Goal: Task Accomplishment & Management: Complete application form

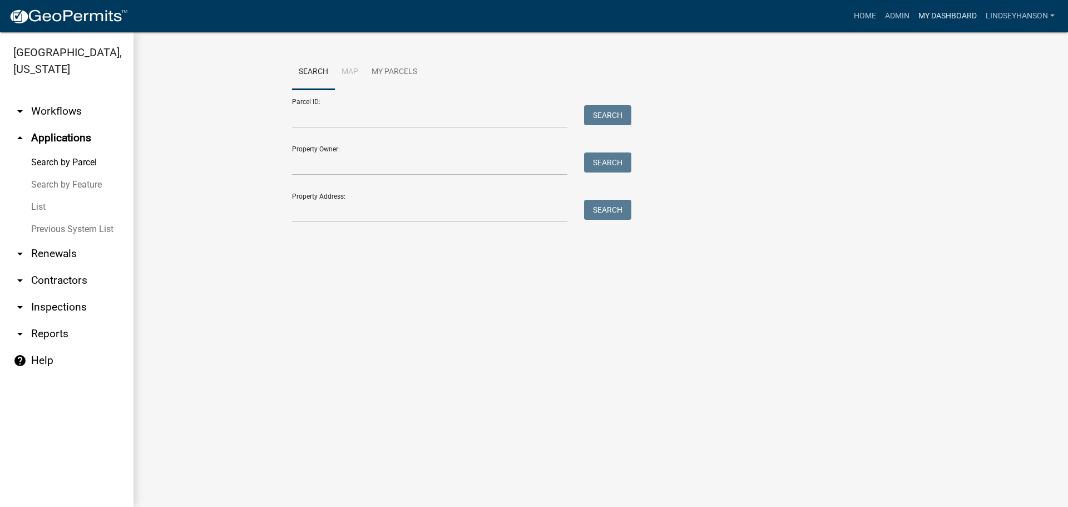
click at [953, 17] on link "My Dashboard" at bounding box center [947, 16] width 67 height 21
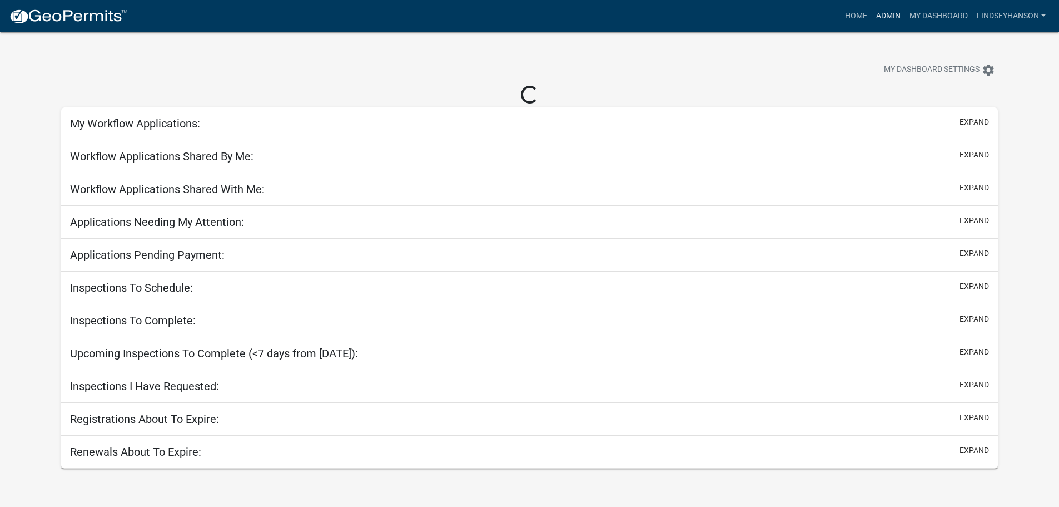
click at [890, 19] on link "Admin" at bounding box center [888, 16] width 33 height 21
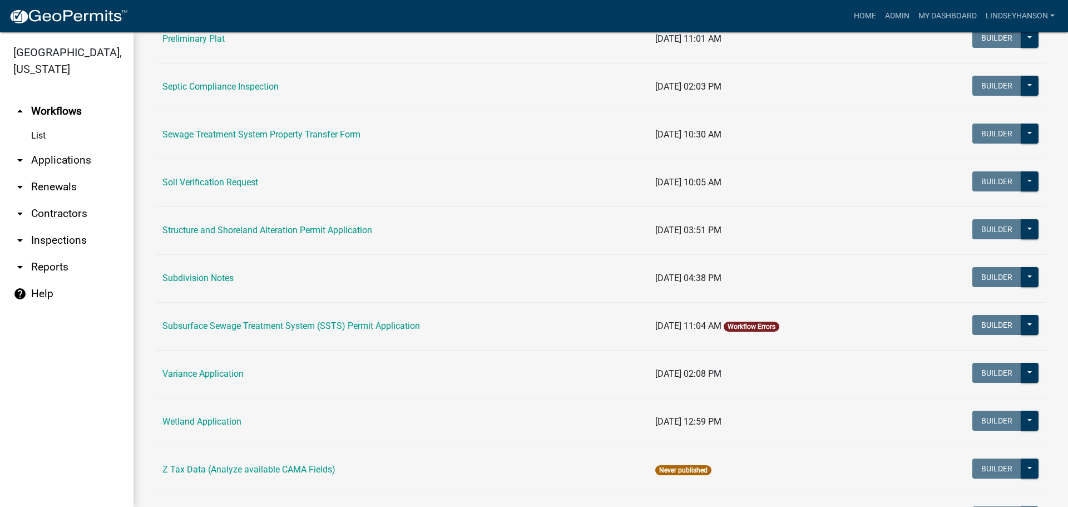
scroll to position [619, 0]
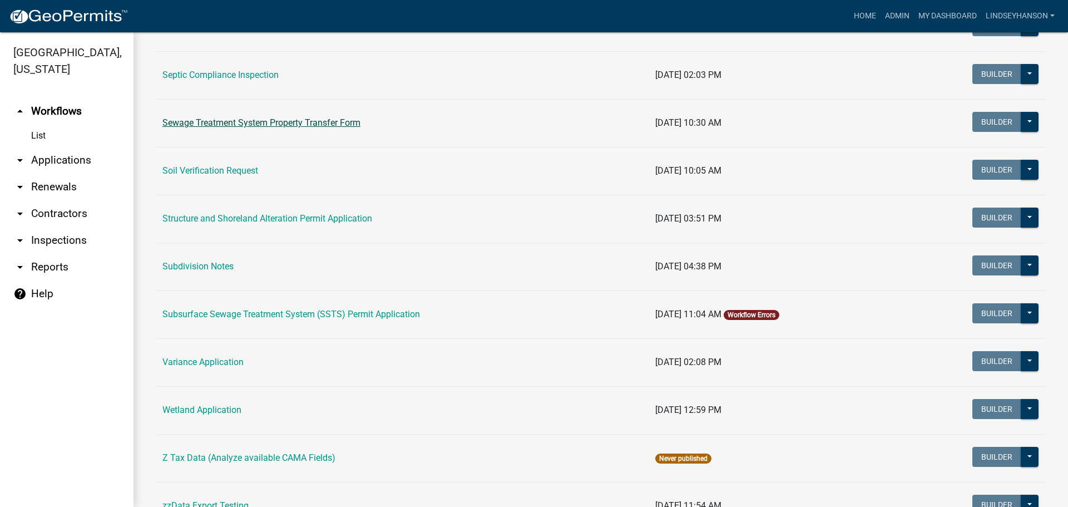
click at [338, 121] on link "Sewage Treatment System Property Transfer Form" at bounding box center [261, 122] width 198 height 11
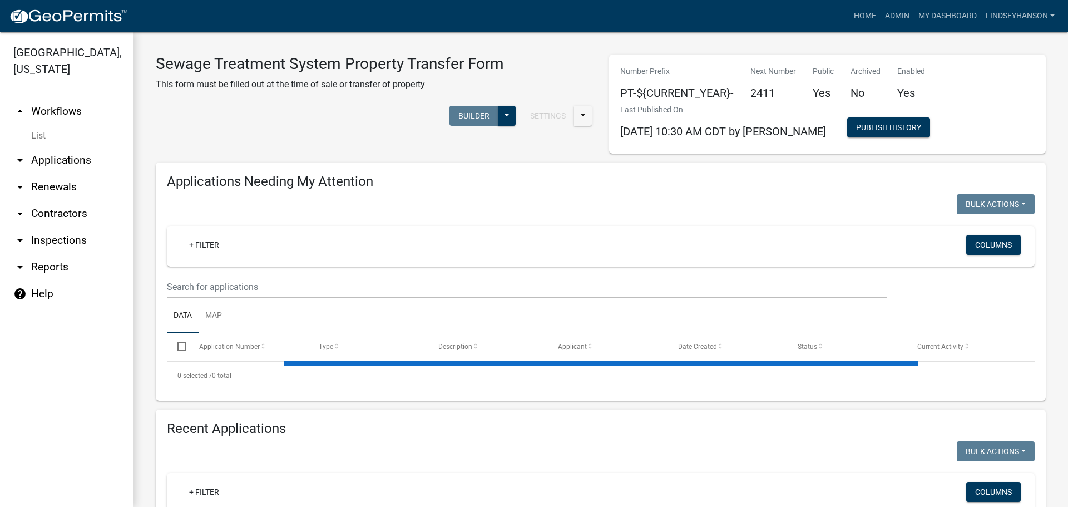
select select "1: 25"
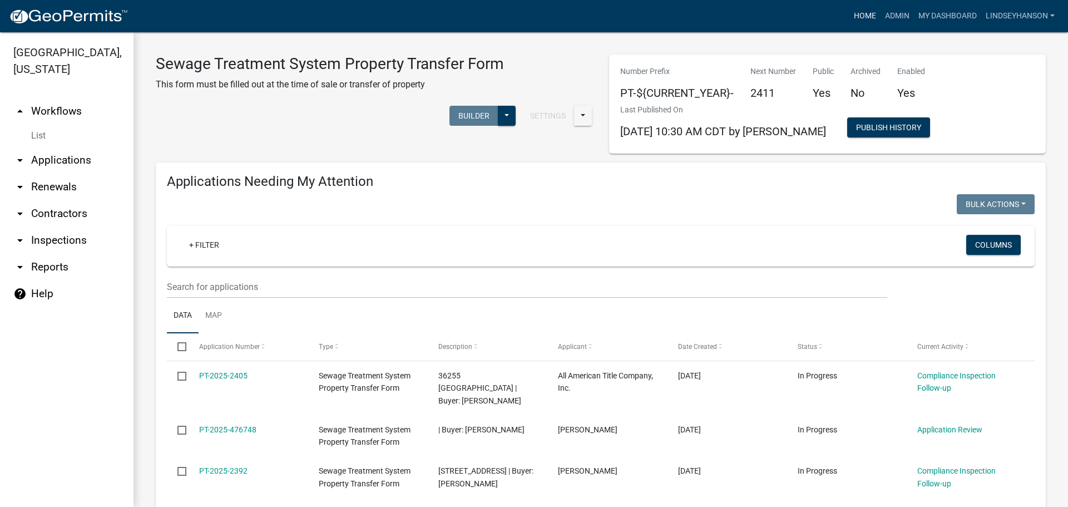
click at [852, 14] on link "Home" at bounding box center [864, 16] width 31 height 21
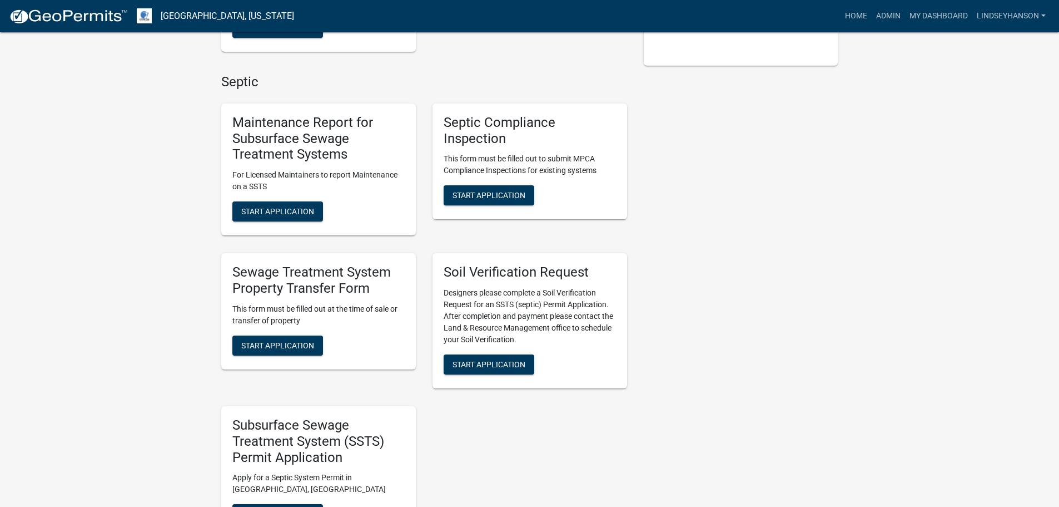
scroll to position [320, 0]
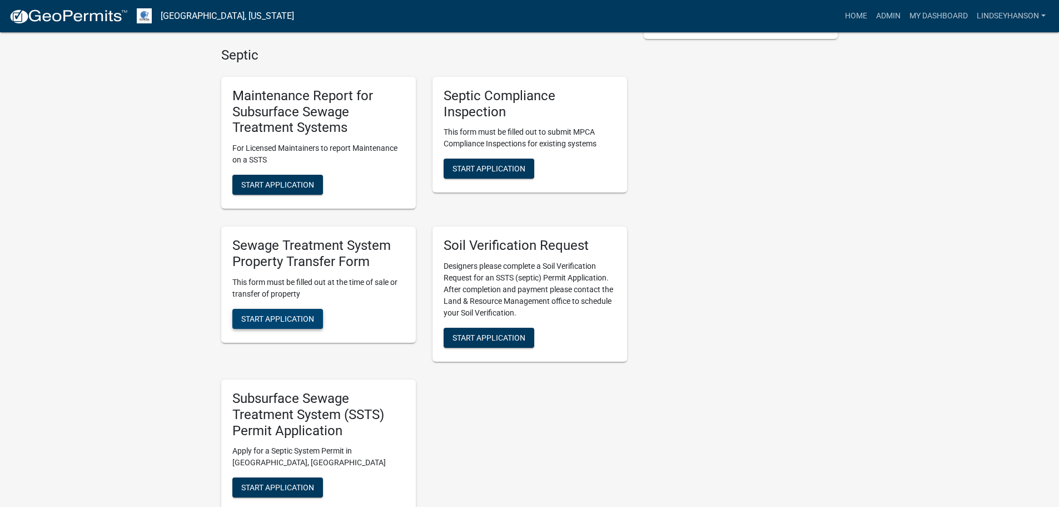
click at [286, 317] on span "Start Application" at bounding box center [277, 318] width 73 height 9
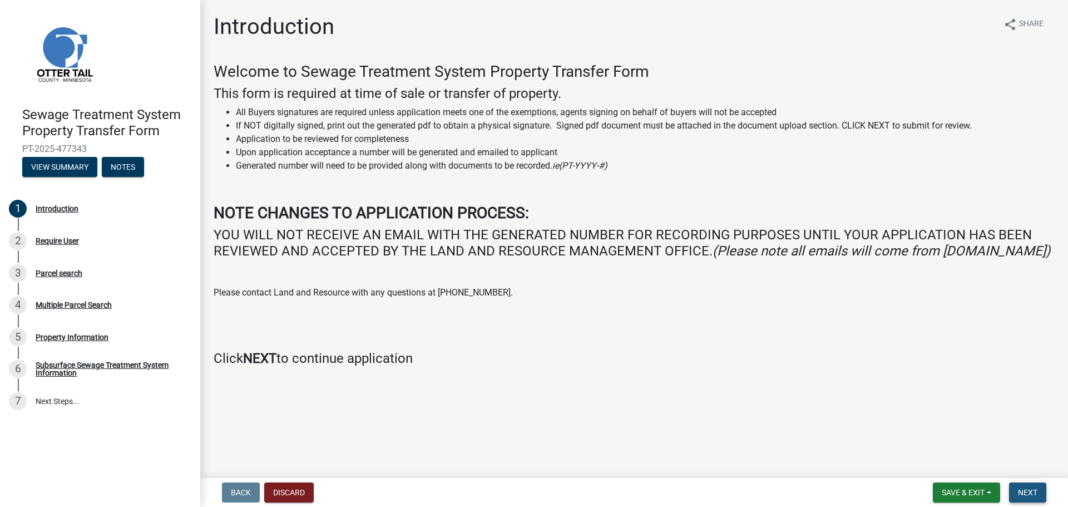
click at [1025, 490] on span "Next" at bounding box center [1026, 492] width 19 height 9
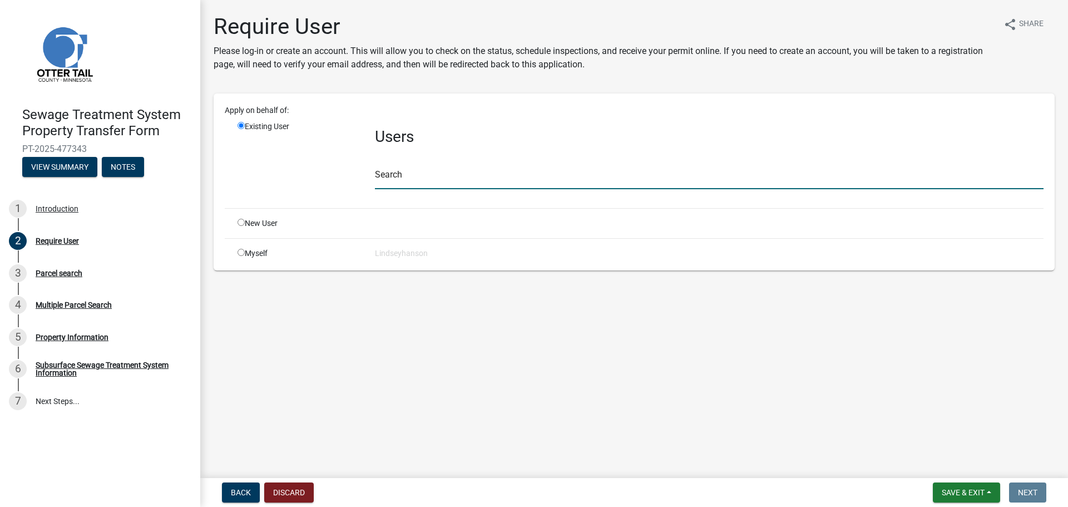
click at [530, 186] on input "text" at bounding box center [709, 177] width 668 height 23
type input "lr assistant"
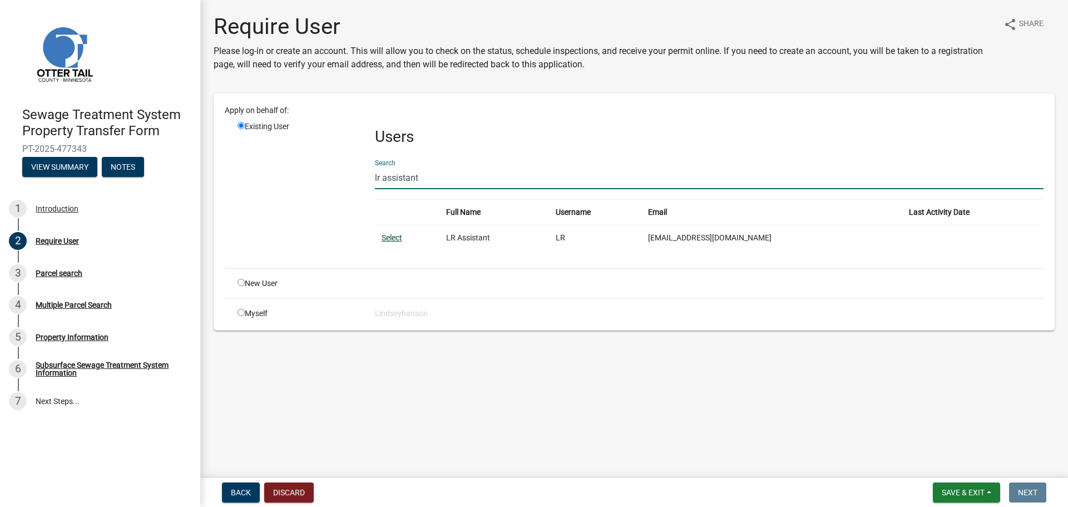
click at [396, 237] on link "Select" at bounding box center [391, 237] width 21 height 9
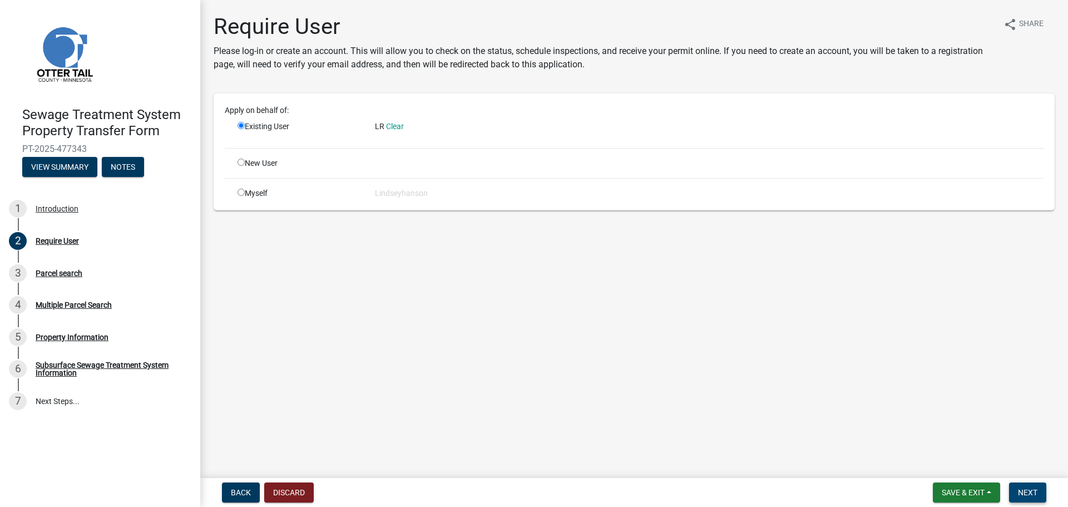
click at [1030, 498] on button "Next" at bounding box center [1027, 492] width 37 height 20
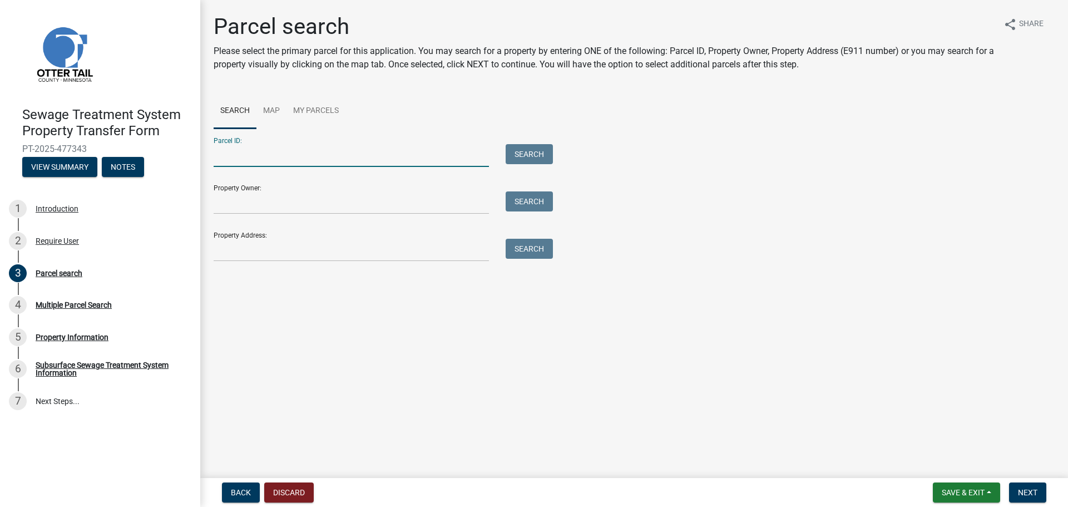
click at [296, 151] on input "Parcel ID:" at bounding box center [351, 155] width 275 height 23
click at [241, 253] on input "Property Address:" at bounding box center [351, 250] width 275 height 23
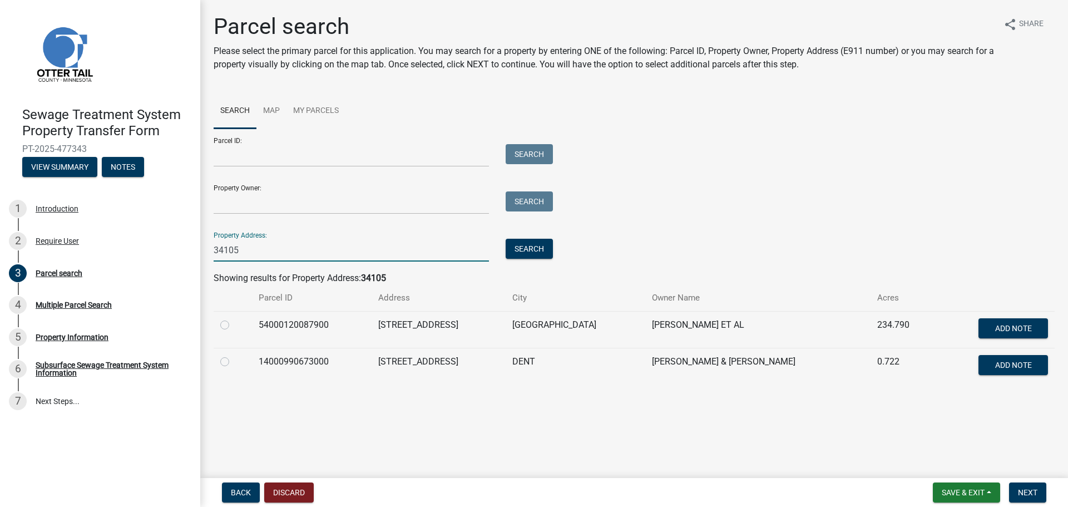
type input "34105"
click at [234, 355] on label at bounding box center [234, 355] width 0 height 0
click at [234, 360] on input "radio" at bounding box center [237, 358] width 7 height 7
radio input "true"
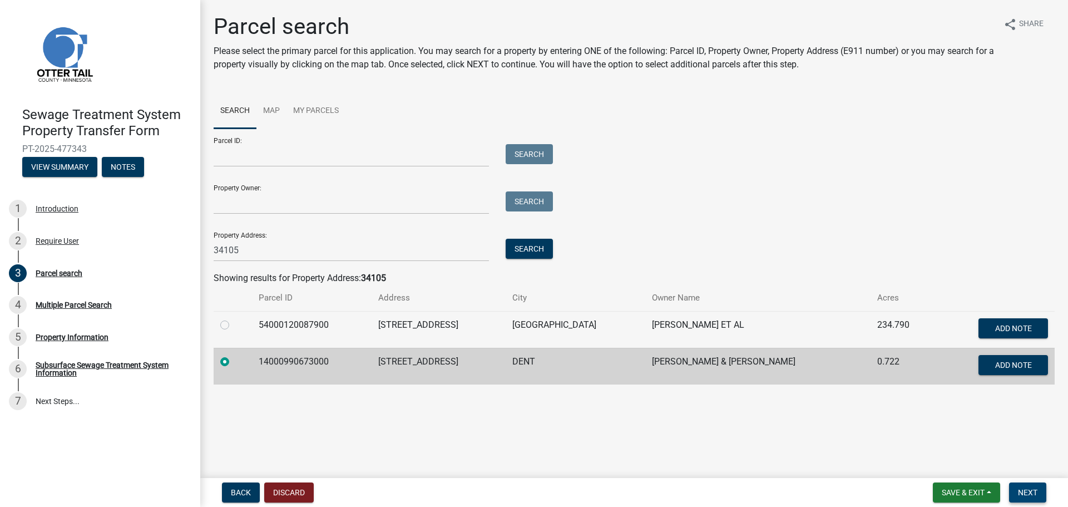
click at [1016, 485] on button "Next" at bounding box center [1027, 492] width 37 height 20
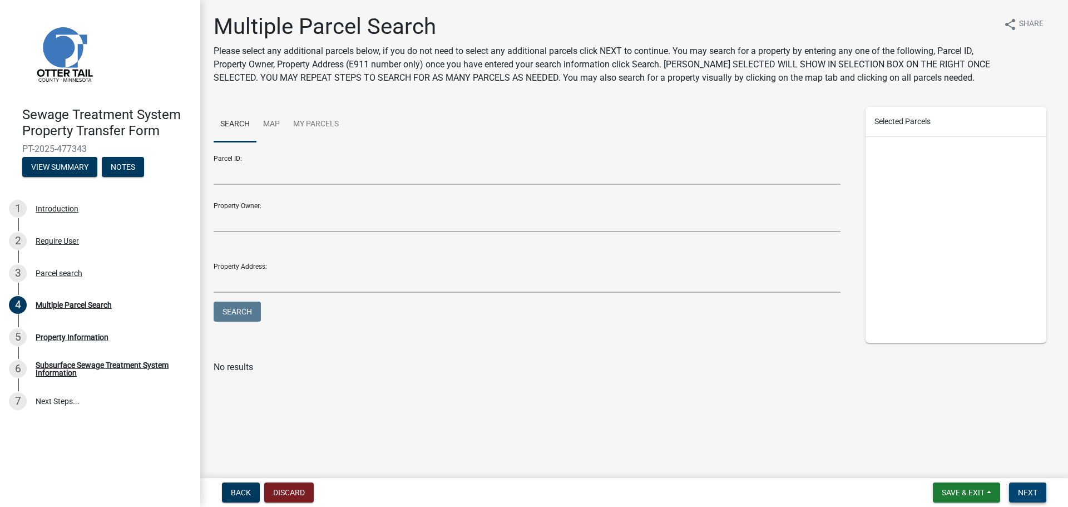
click at [1035, 493] on span "Next" at bounding box center [1026, 492] width 19 height 9
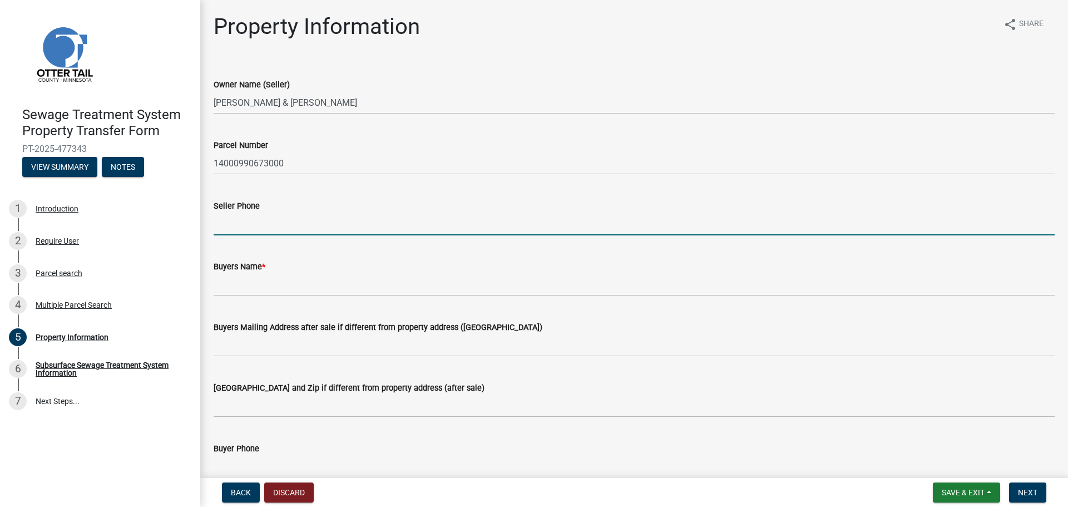
click at [304, 224] on input "Seller Phone" at bounding box center [634, 223] width 841 height 23
type input "239-469"
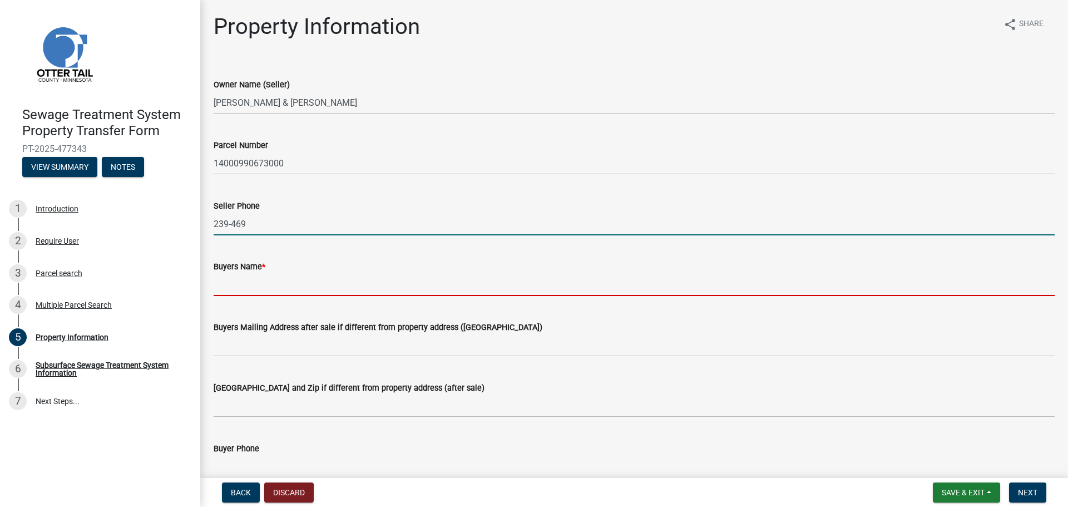
click at [242, 287] on input "Buyers Name *" at bounding box center [634, 284] width 841 height 23
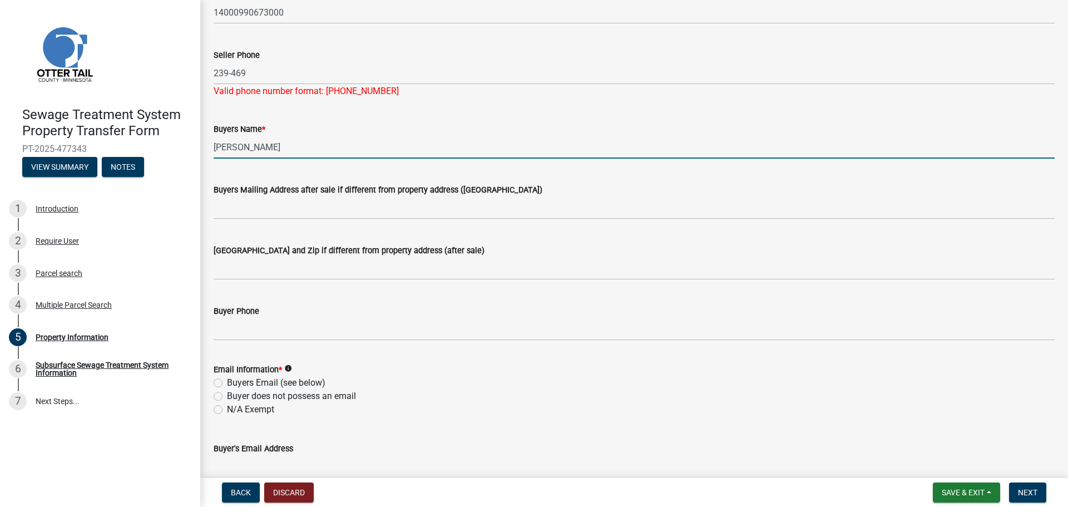
scroll to position [167, 0]
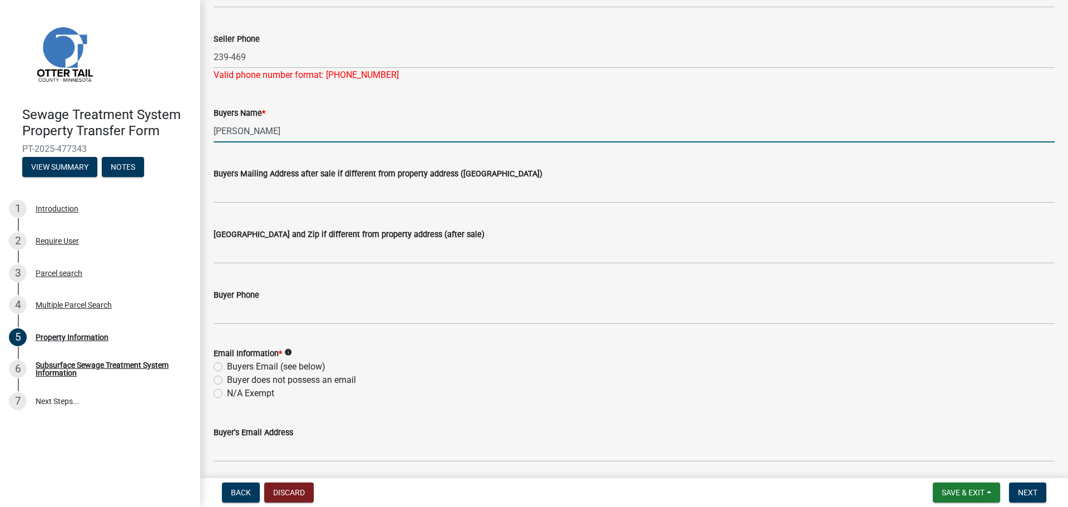
type input "[PERSON_NAME]"
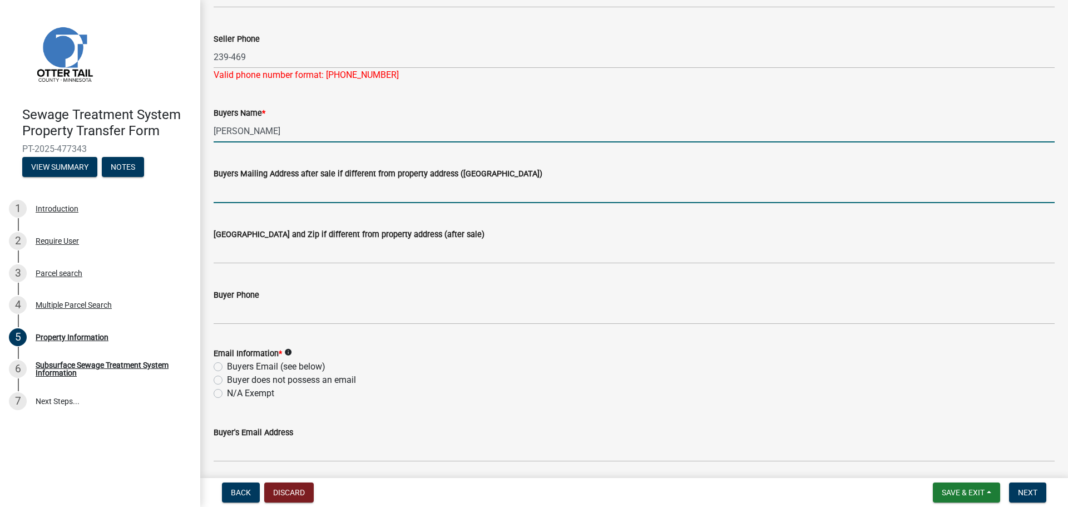
click at [291, 190] on input "Buyers Mailing Address after sale if different from property address ([GEOGRAPH…" at bounding box center [634, 191] width 841 height 23
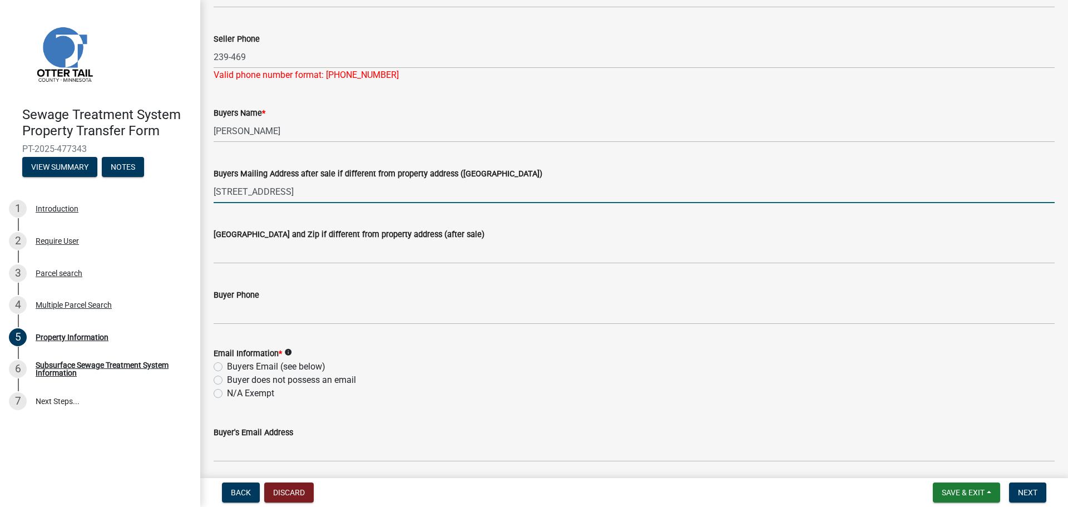
type input "[STREET_ADDRESS]"
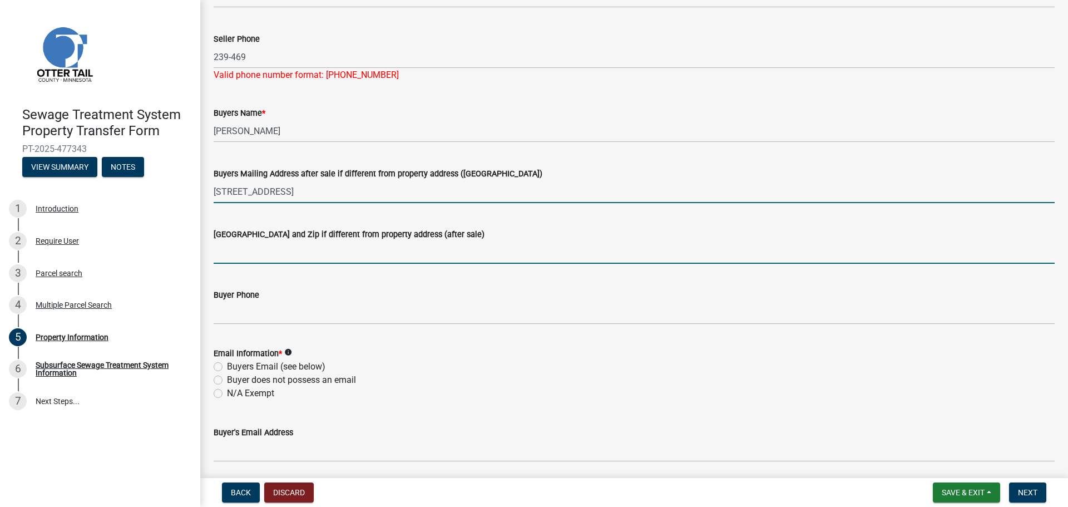
click at [259, 245] on input "[GEOGRAPHIC_DATA] and Zip if different from property address (after sale)" at bounding box center [634, 252] width 841 height 23
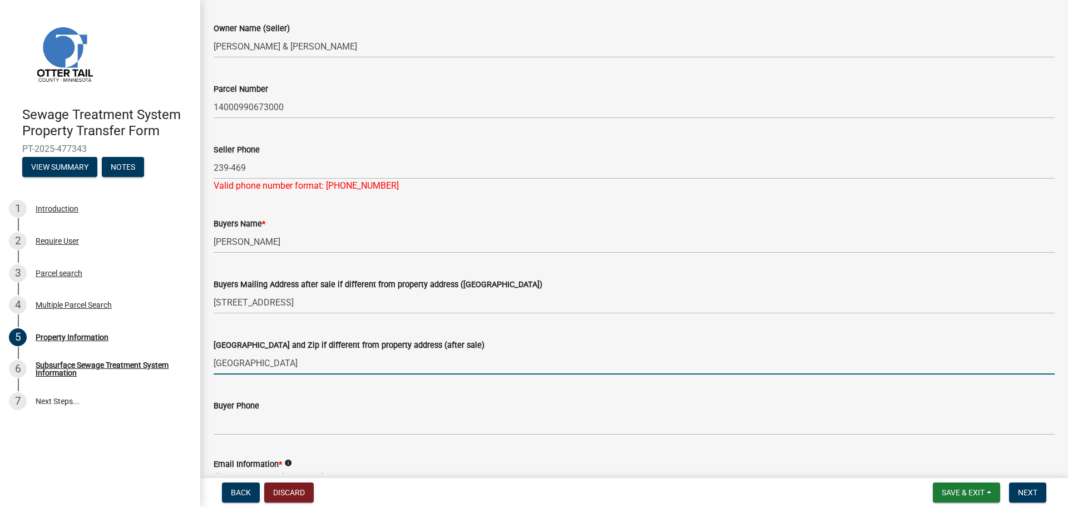
scroll to position [56, 0]
type input "[GEOGRAPHIC_DATA]"
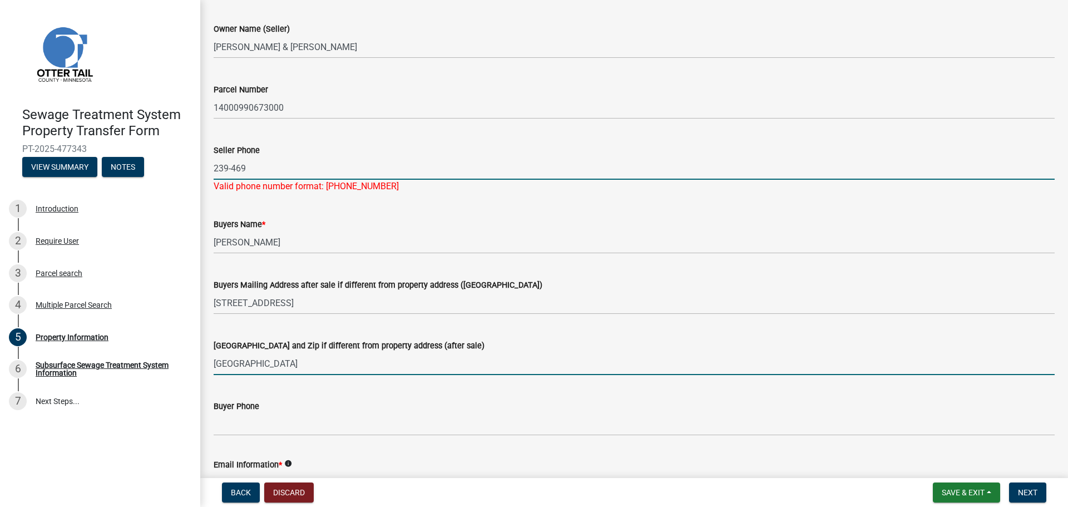
click at [289, 167] on input "239-469" at bounding box center [634, 168] width 841 height 23
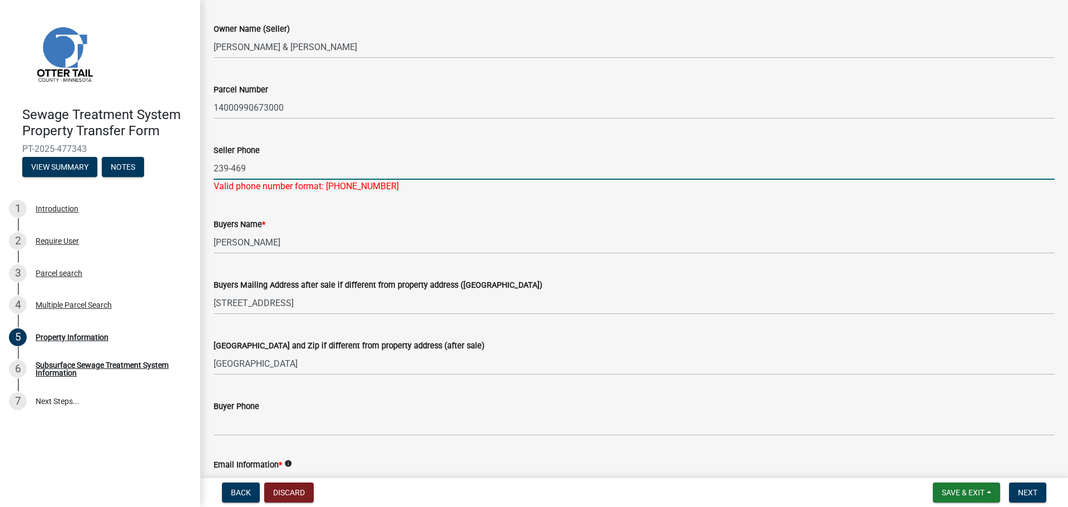
click at [214, 171] on input "239-469" at bounding box center [634, 168] width 841 height 23
click at [255, 167] on input "239-469" at bounding box center [634, 168] width 841 height 23
type input "[PHONE_NUMBER]"
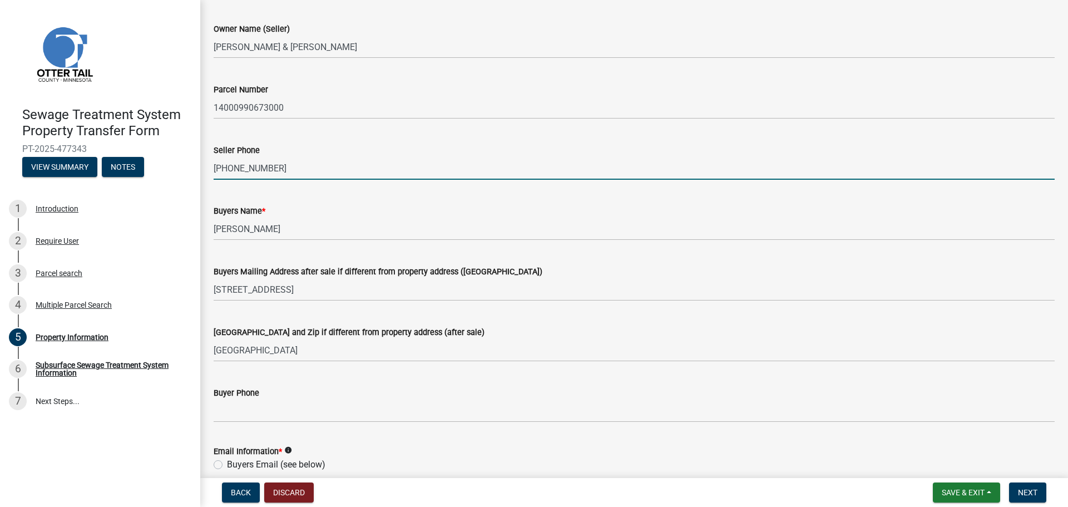
drag, startPoint x: 279, startPoint y: 169, endPoint x: 201, endPoint y: 166, distance: 77.3
click at [201, 166] on div "Property Information share Share Owner Name (Seller) [PERSON_NAME] & [PERSON_NA…" at bounding box center [633, 420] width 867 height 925
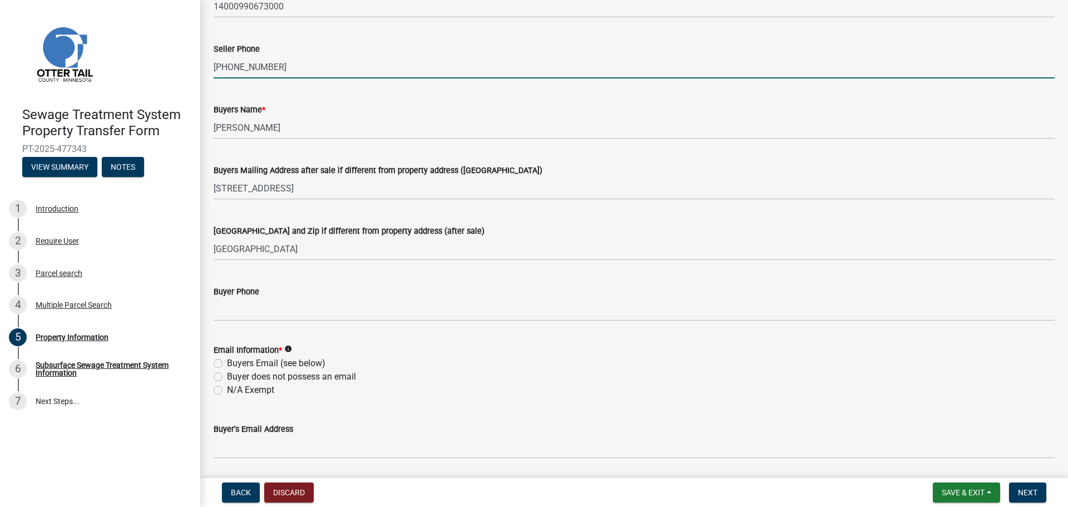
scroll to position [167, 0]
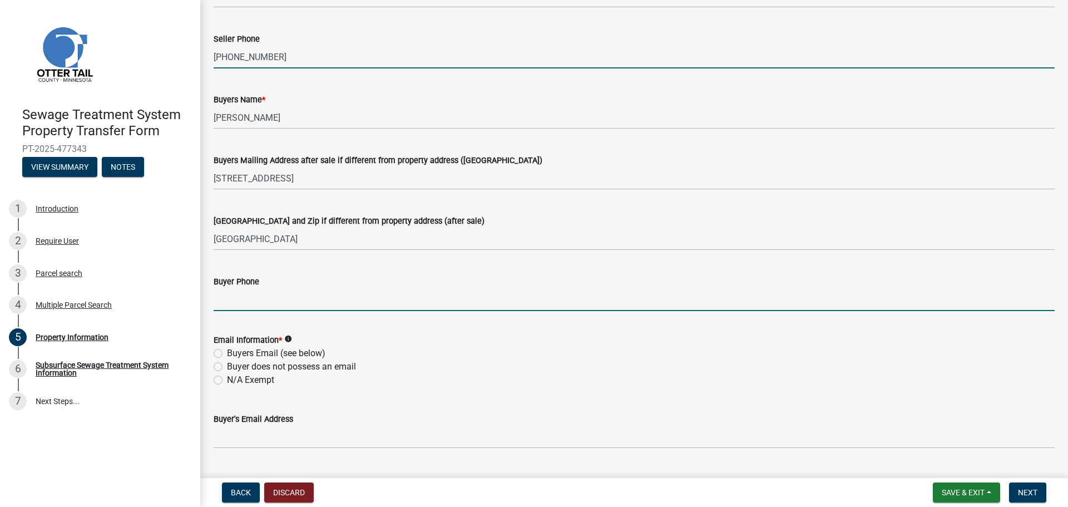
click at [334, 300] on input "Buyer Phone" at bounding box center [634, 299] width 841 height 23
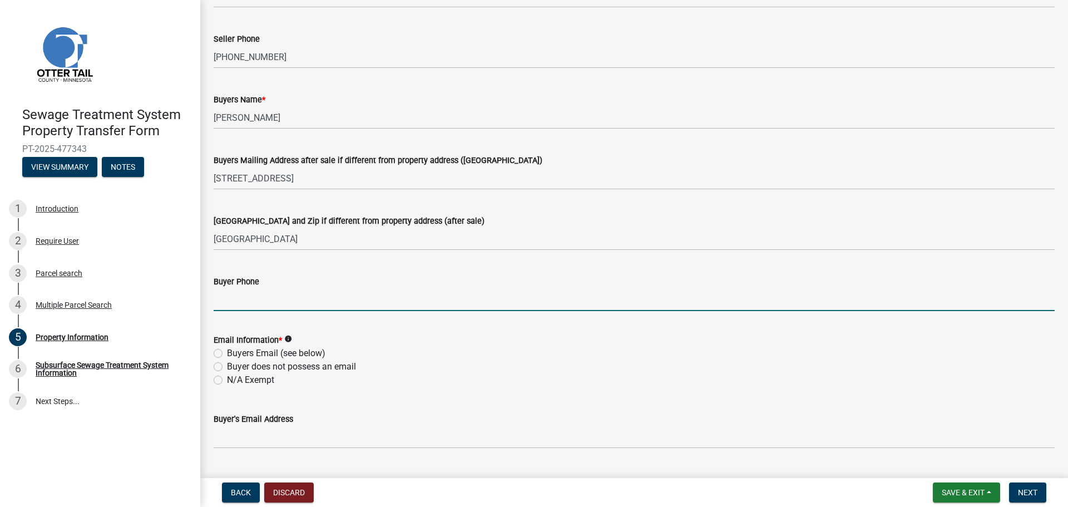
paste input "[PHONE_NUMBER]"
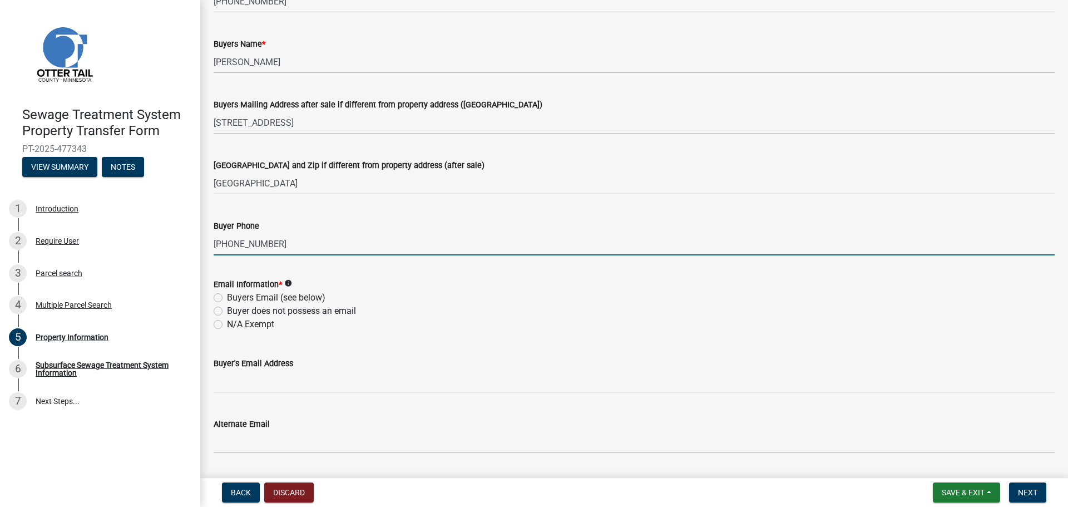
type input "[PHONE_NUMBER]"
click at [266, 324] on label "N/A Exempt" at bounding box center [250, 323] width 47 height 13
click at [234, 324] on input "N/A Exempt" at bounding box center [230, 320] width 7 height 7
radio input "true"
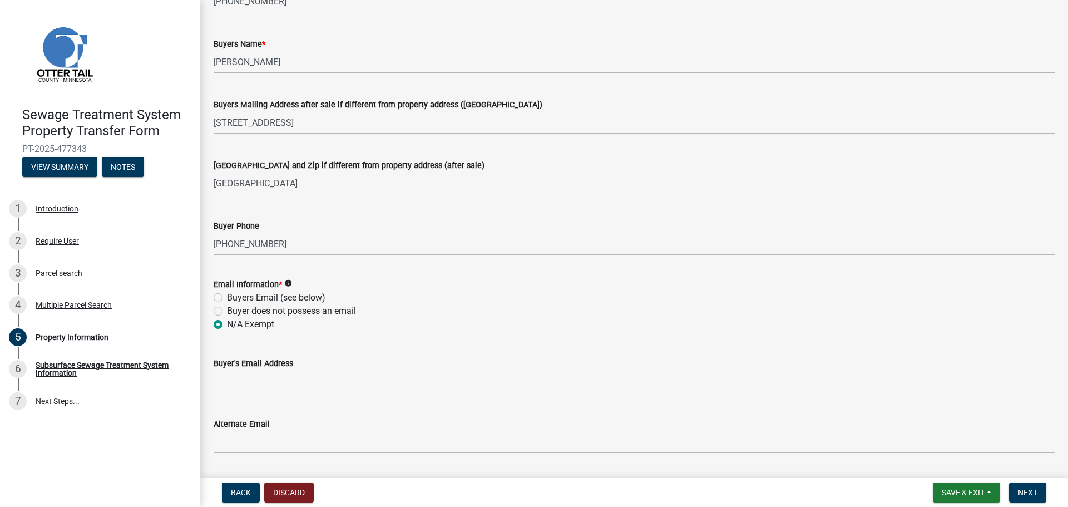
scroll to position [278, 0]
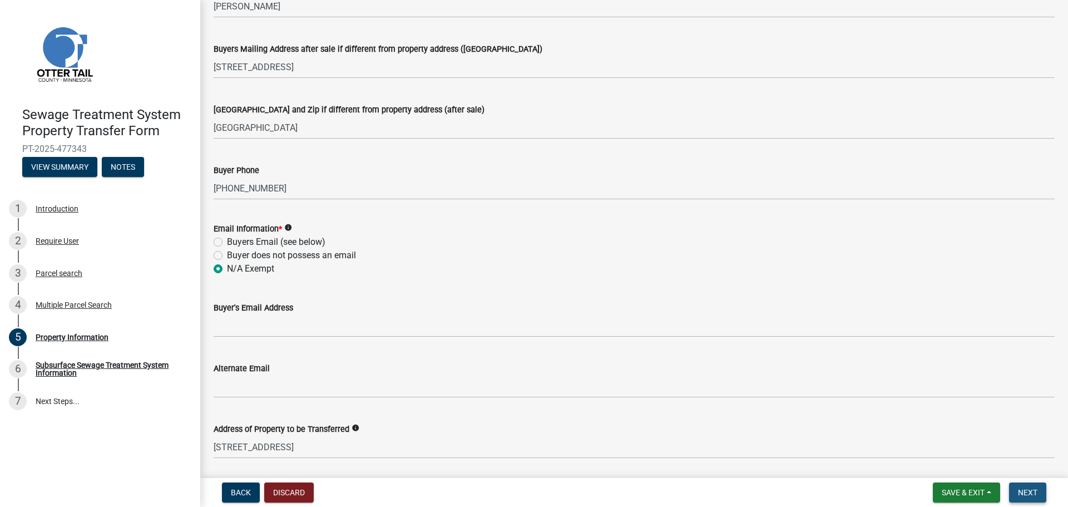
click at [1037, 494] on button "Next" at bounding box center [1027, 492] width 37 height 20
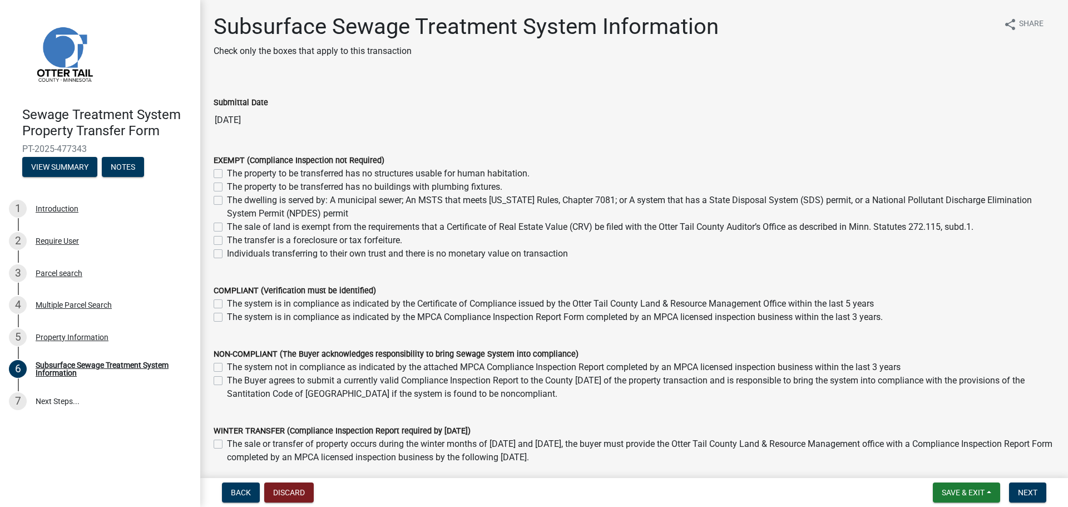
scroll to position [56, 0]
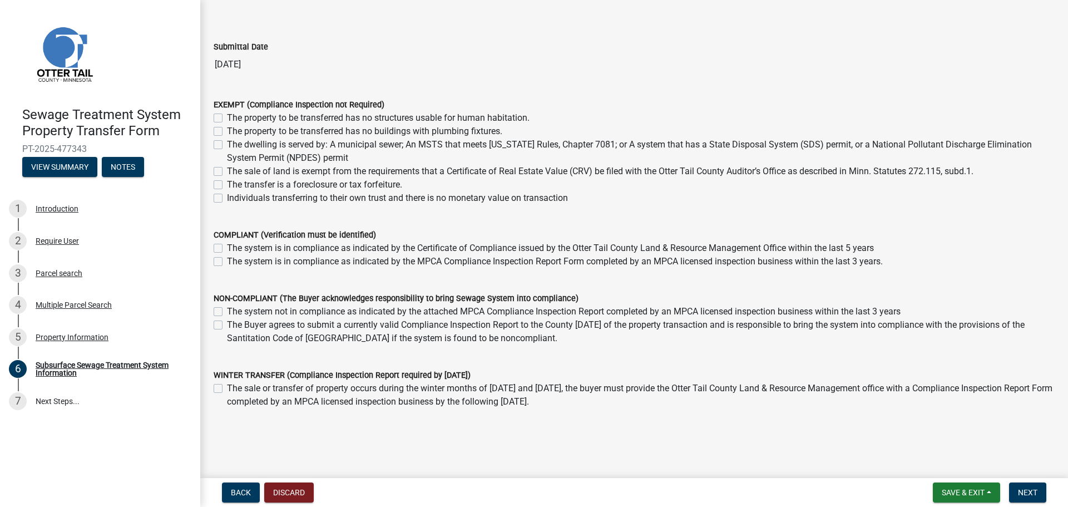
click at [502, 202] on label "Individuals transferring to their own trust and there is no monetary value on t…" at bounding box center [397, 197] width 341 height 13
click at [234, 198] on input "Individuals transferring to their own trust and there is no monetary value on t…" at bounding box center [230, 194] width 7 height 7
checkbox input "true"
checkbox input "false"
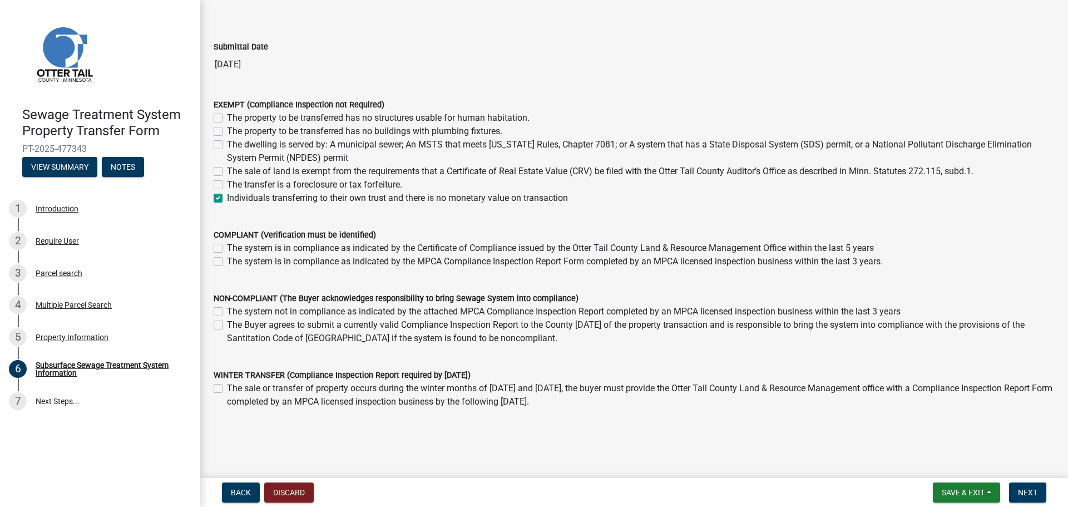
checkbox input "false"
checkbox input "true"
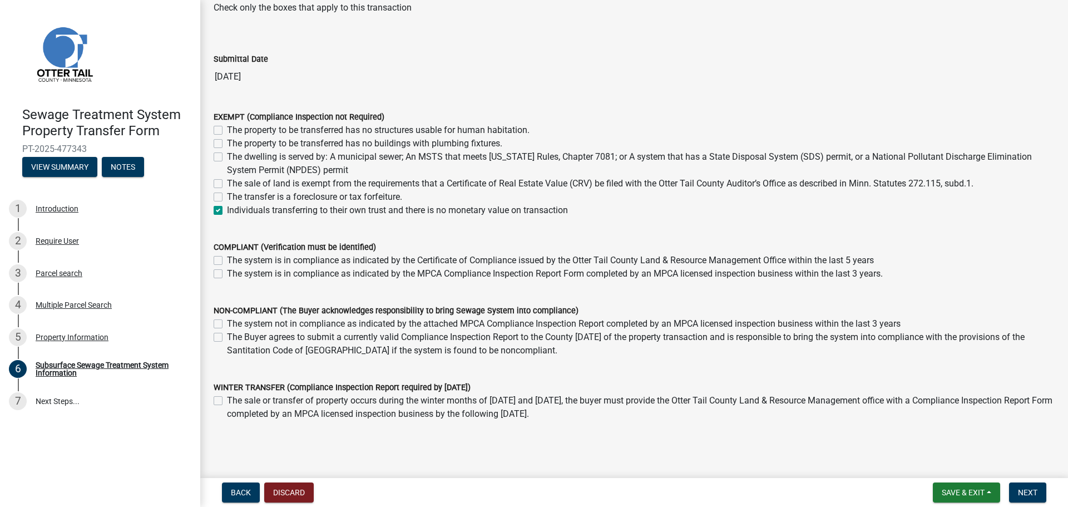
scroll to position [24, 0]
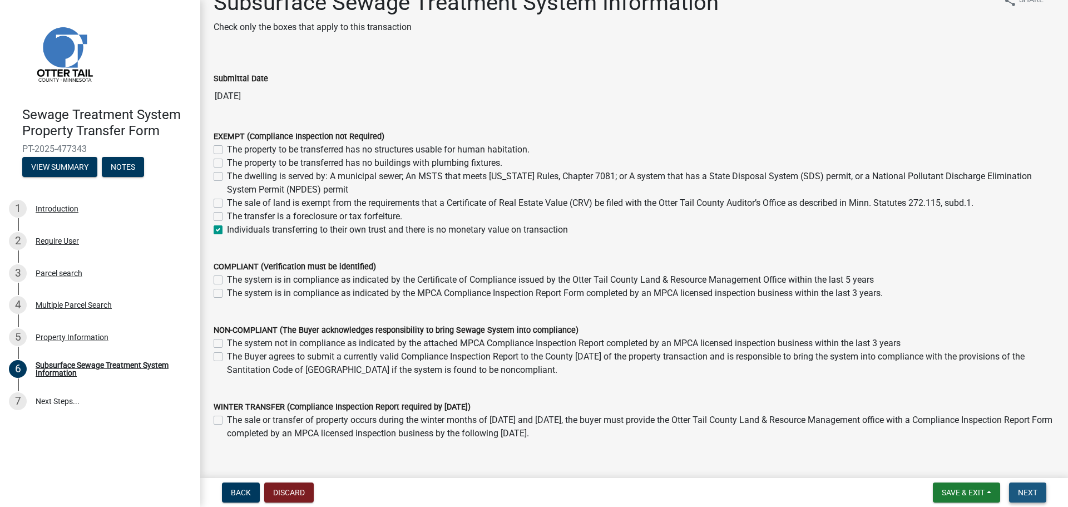
click at [1036, 492] on span "Next" at bounding box center [1026, 492] width 19 height 9
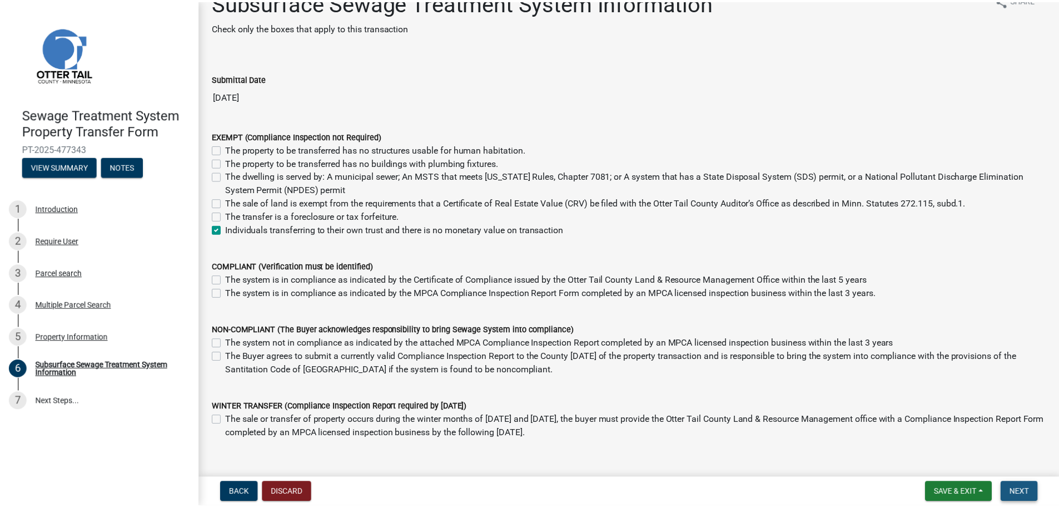
scroll to position [0, 0]
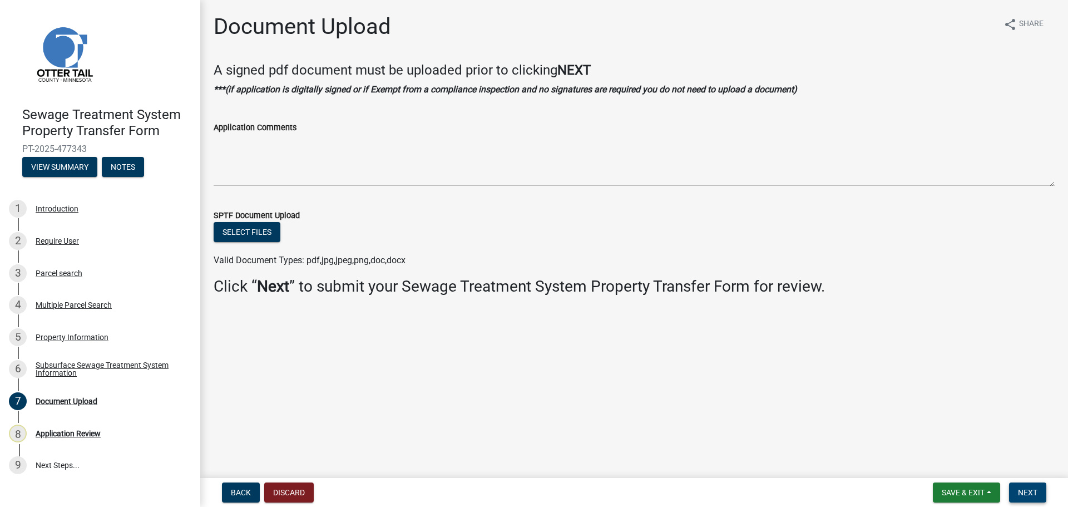
click at [1033, 500] on button "Next" at bounding box center [1027, 492] width 37 height 20
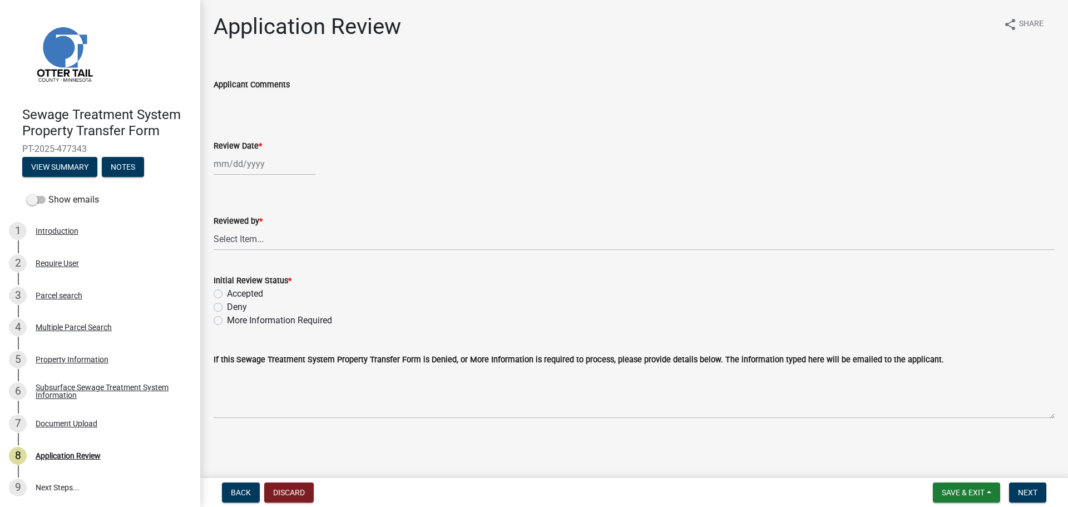
click at [264, 161] on div at bounding box center [265, 163] width 102 height 23
select select "9"
select select "2025"
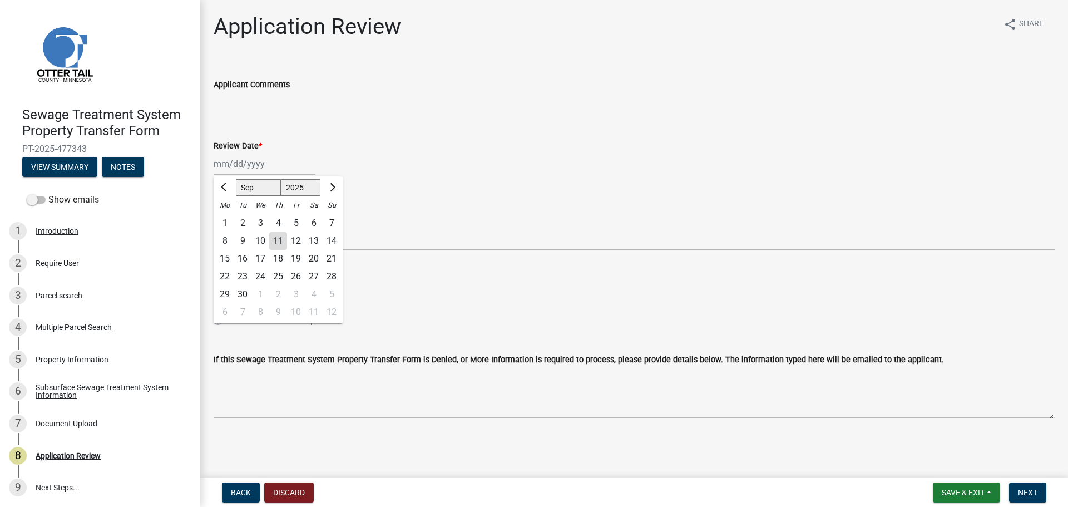
click at [280, 236] on div "11" at bounding box center [278, 241] width 18 height 18
type input "[DATE]"
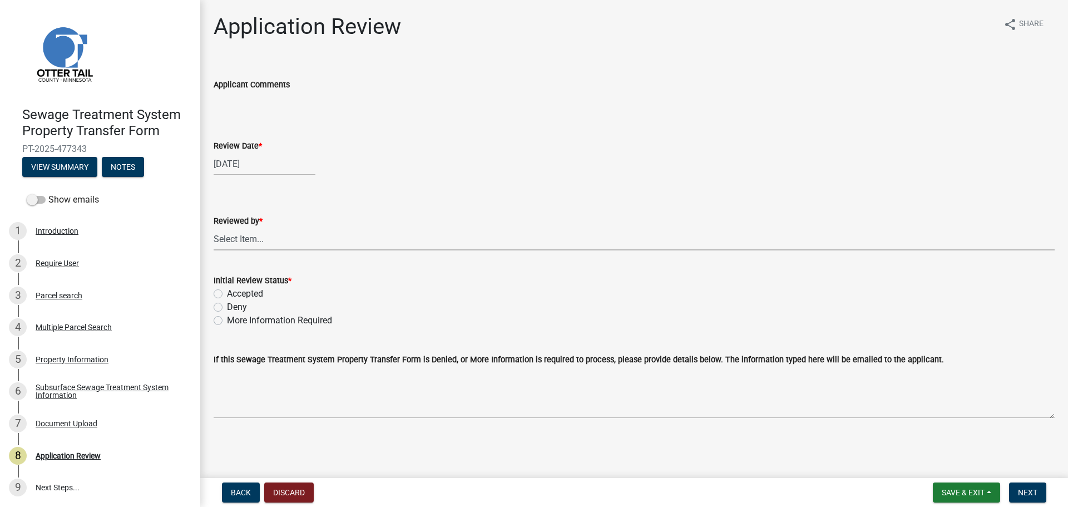
click at [278, 247] on select "Select Item... [PERSON_NAME] [PERSON_NAME] [PERSON_NAME] [PERSON_NAME] [PERSON_…" at bounding box center [634, 238] width 841 height 23
click at [214, 227] on select "Select Item... [PERSON_NAME] [PERSON_NAME] [PERSON_NAME] [PERSON_NAME] [PERSON_…" at bounding box center [634, 238] width 841 height 23
select select "2217fab6-25d2-4df2-8e35-18ddd05e0fe8"
click at [261, 296] on label "Accepted" at bounding box center [245, 293] width 36 height 13
click at [234, 294] on input "Accepted" at bounding box center [230, 290] width 7 height 7
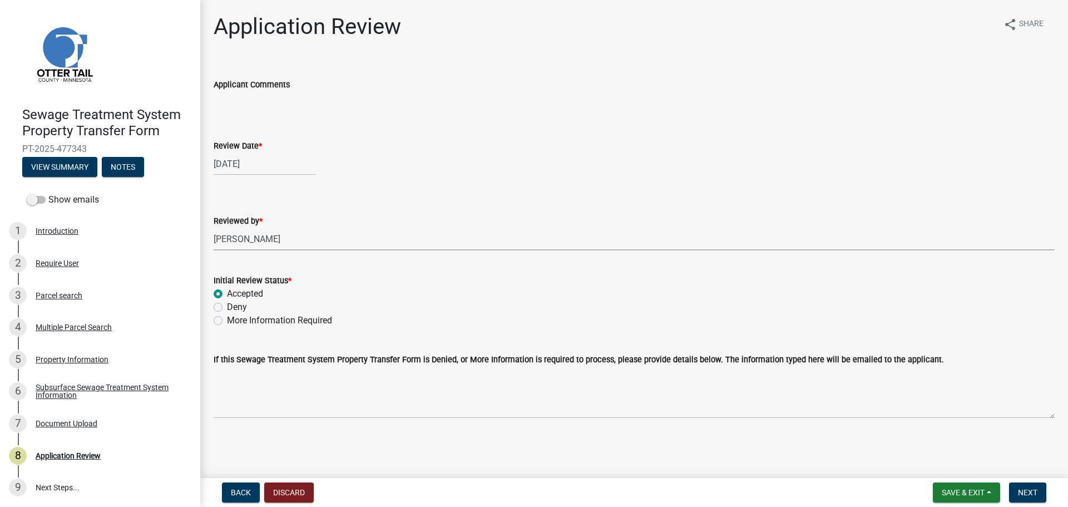
radio input "true"
click at [1027, 492] on span "Next" at bounding box center [1026, 492] width 19 height 9
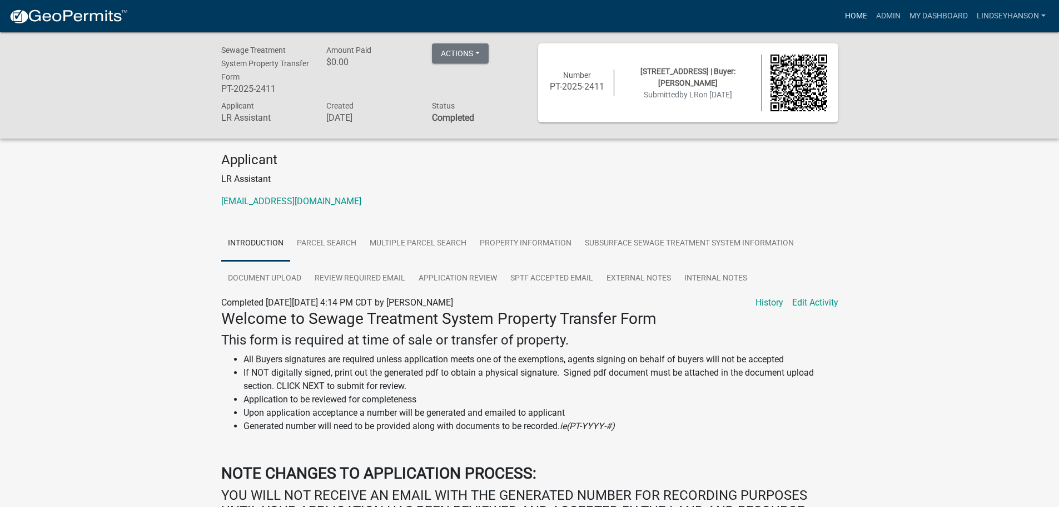
click at [863, 15] on link "Home" at bounding box center [856, 16] width 31 height 21
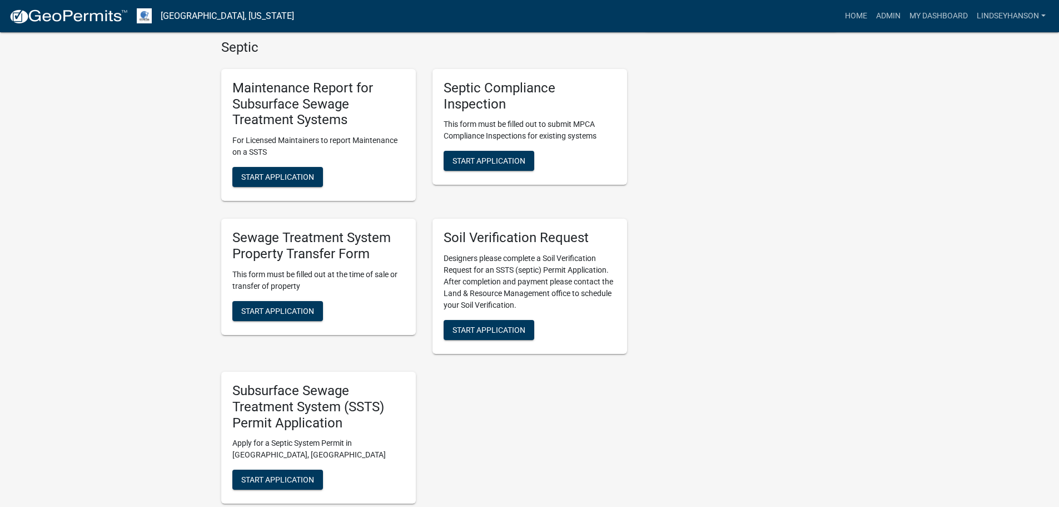
scroll to position [334, 0]
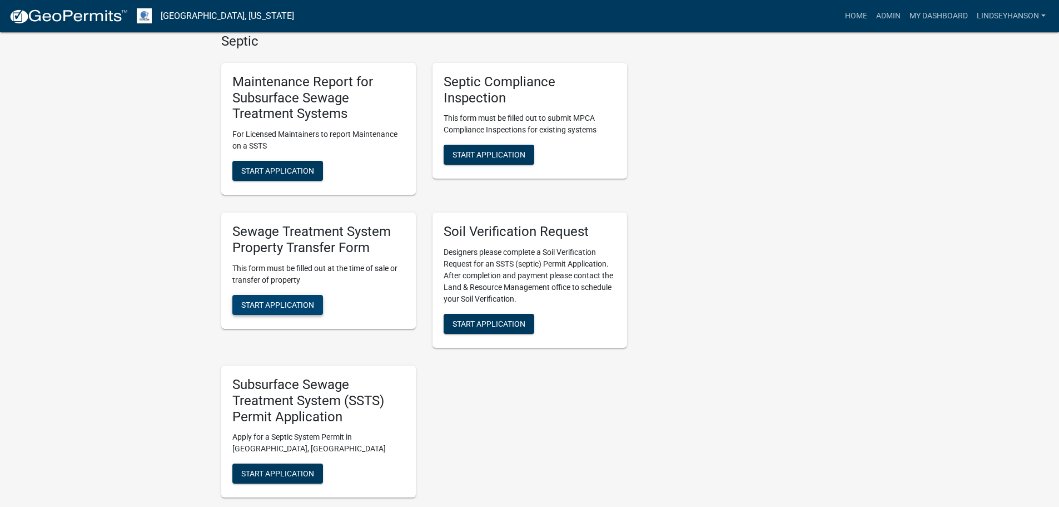
click at [307, 302] on span "Start Application" at bounding box center [277, 304] width 73 height 9
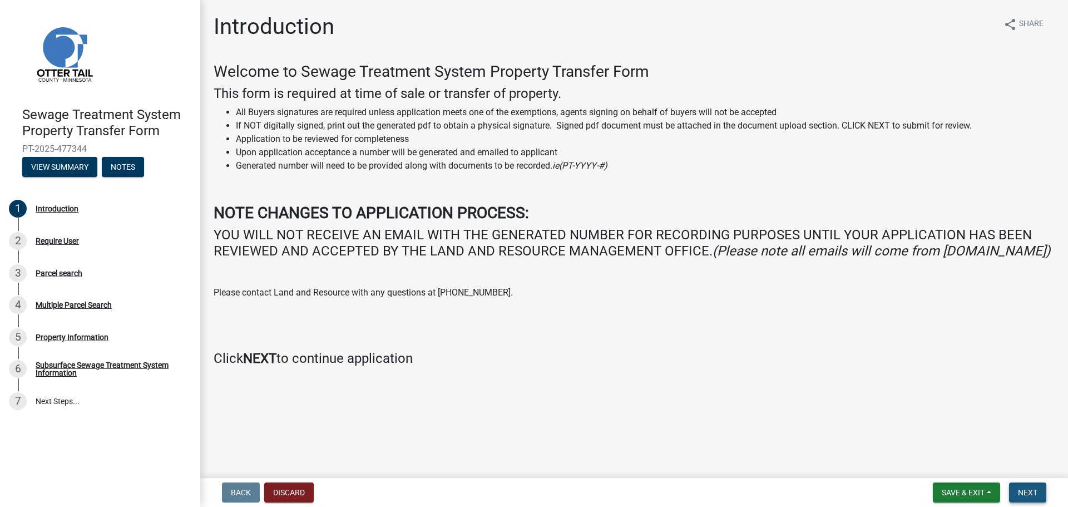
click at [1026, 487] on button "Next" at bounding box center [1027, 492] width 37 height 20
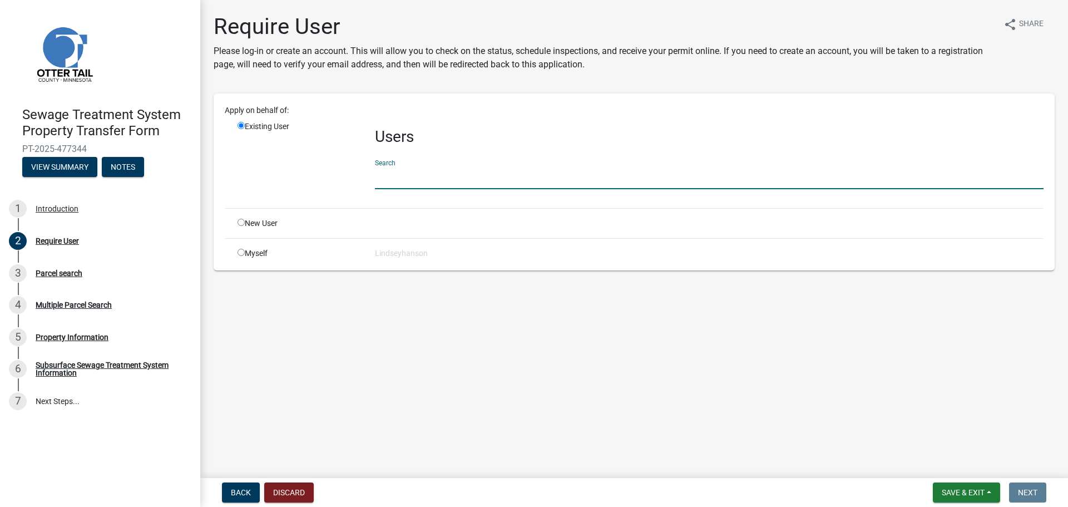
click at [447, 170] on input "text" at bounding box center [709, 177] width 668 height 23
type input "lr assistant"
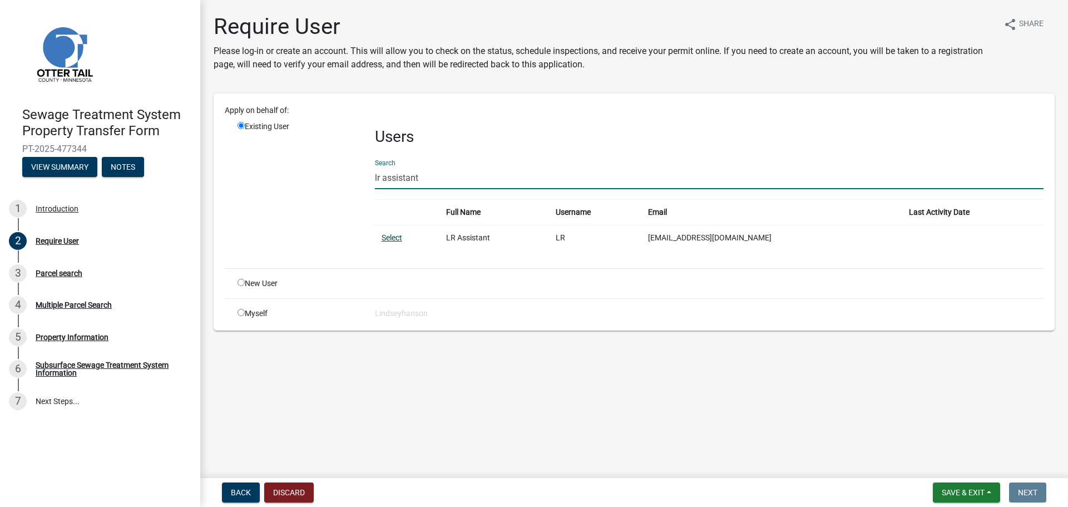
click at [389, 240] on link "Select" at bounding box center [391, 237] width 21 height 9
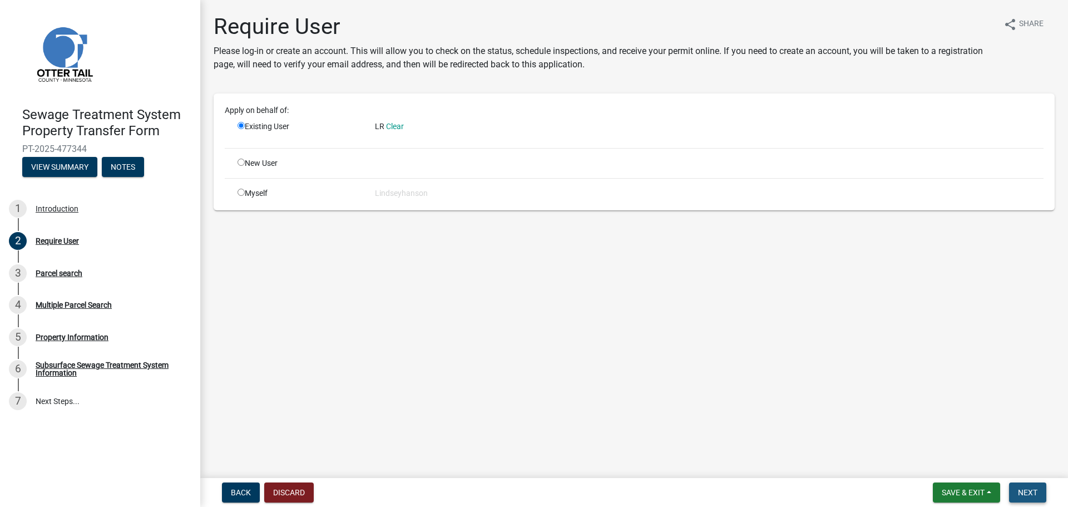
click at [1027, 500] on button "Next" at bounding box center [1027, 492] width 37 height 20
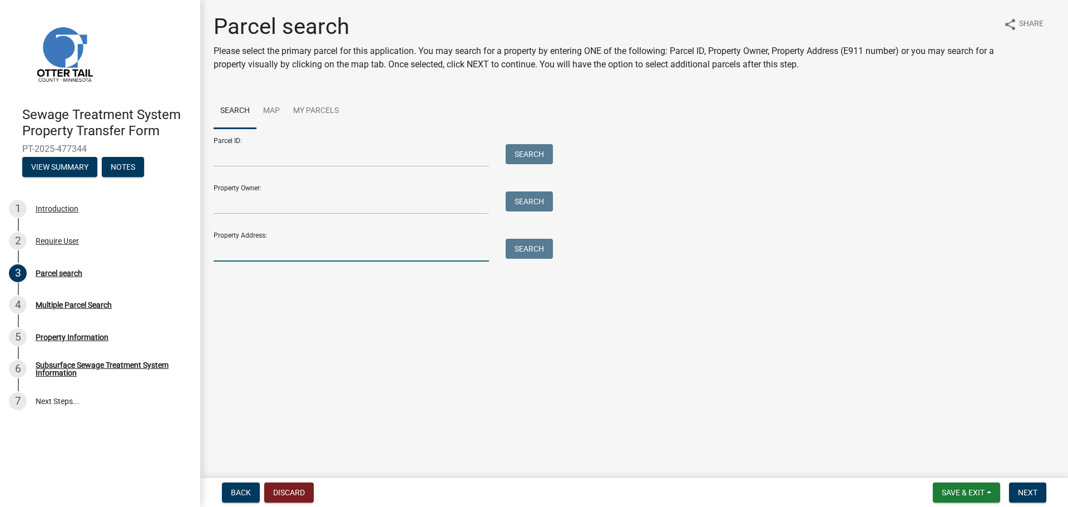
click at [252, 239] on input "Property Address:" at bounding box center [351, 250] width 275 height 23
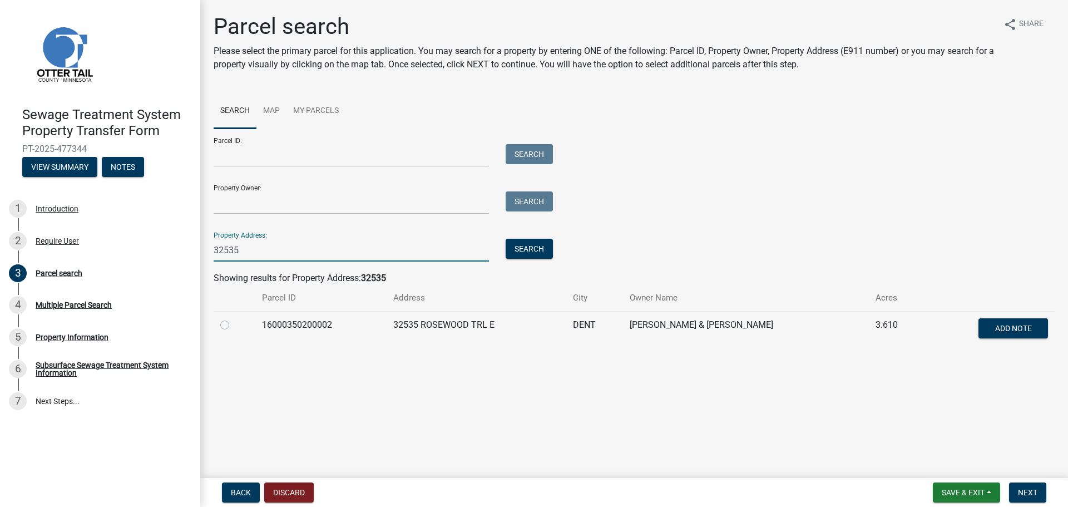
type input "32535"
click at [303, 320] on td "16000350200002" at bounding box center [320, 329] width 131 height 37
click at [230, 325] on div at bounding box center [234, 324] width 28 height 13
click at [234, 318] on label at bounding box center [234, 318] width 0 height 0
click at [234, 325] on input "radio" at bounding box center [237, 321] width 7 height 7
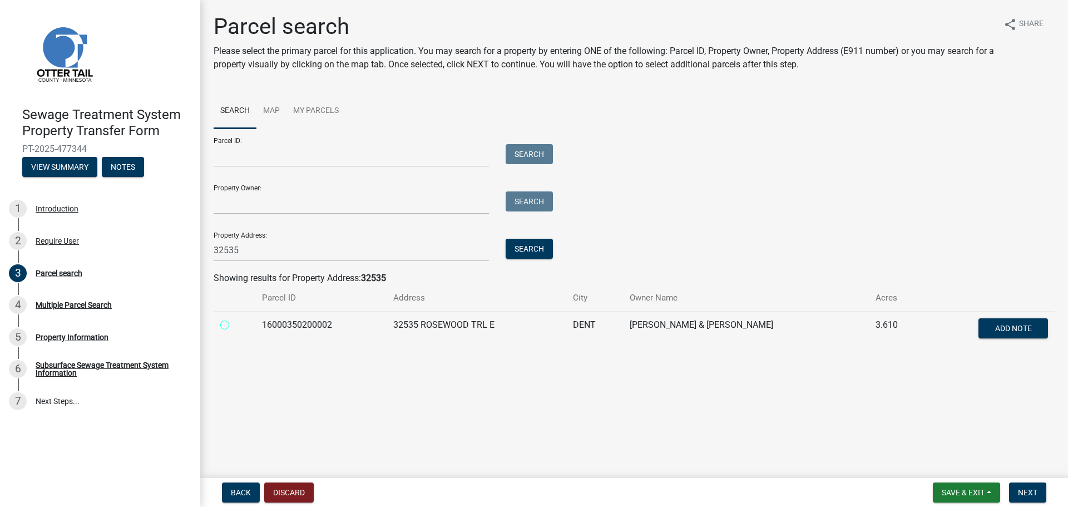
radio input "true"
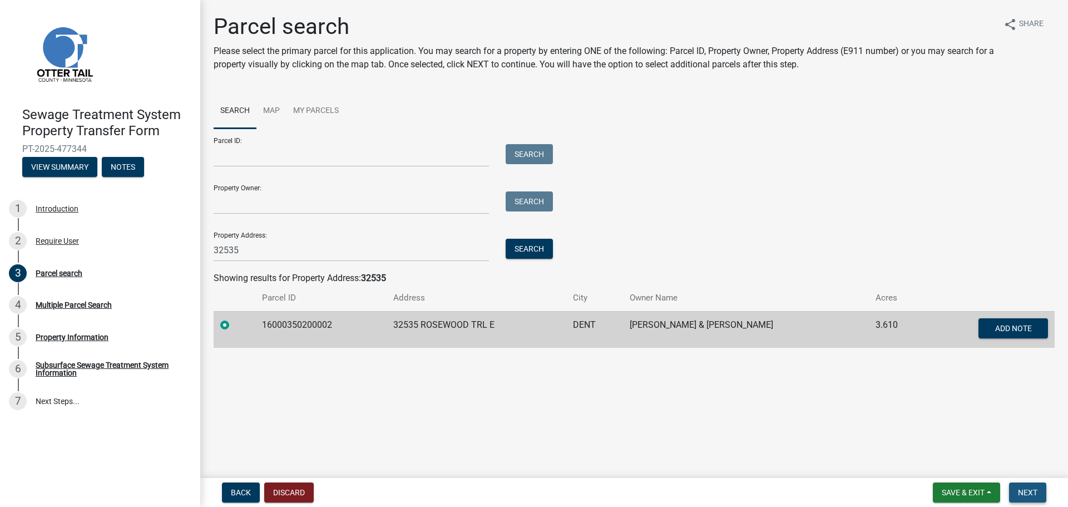
click at [1027, 485] on button "Next" at bounding box center [1027, 492] width 37 height 20
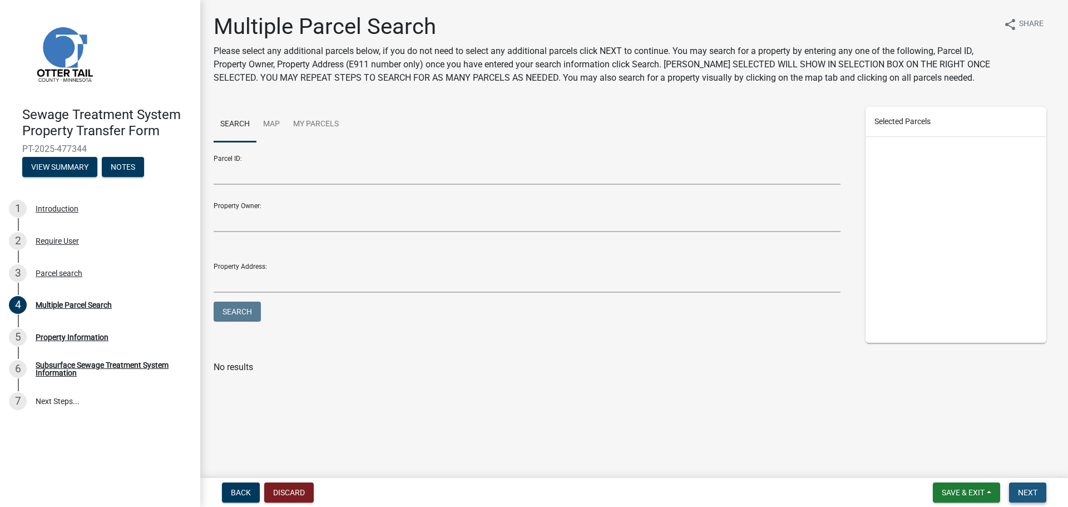
click at [1034, 495] on span "Next" at bounding box center [1026, 492] width 19 height 9
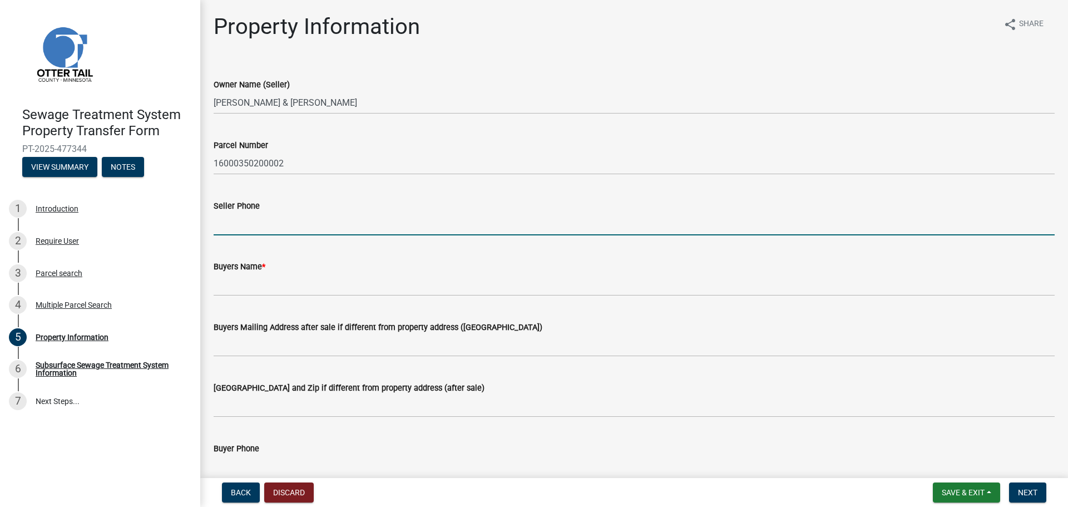
click at [304, 222] on input "Seller Phone" at bounding box center [634, 223] width 841 height 23
type input "[PHONE_NUMBER]"
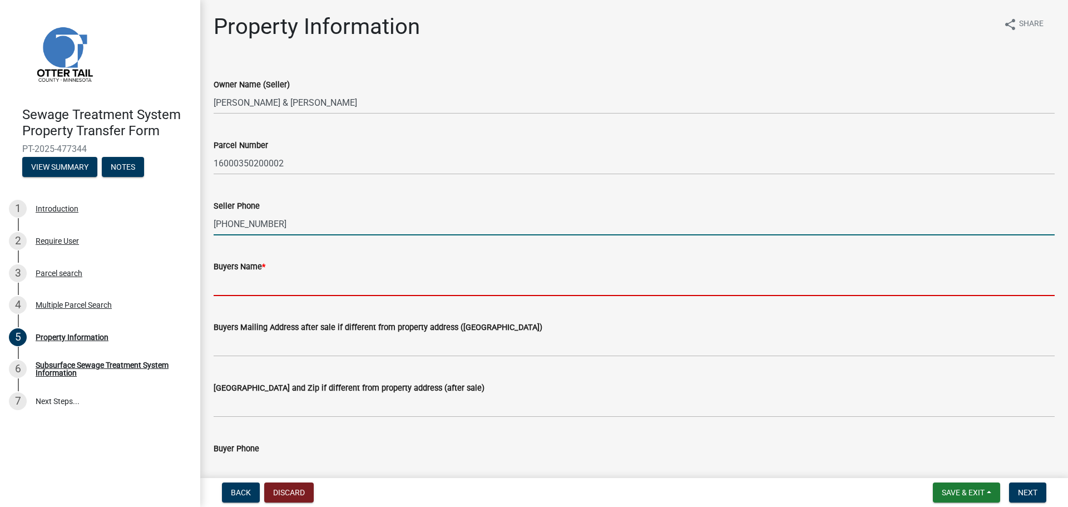
click at [287, 280] on input "Buyers Name *" at bounding box center [634, 284] width 841 height 23
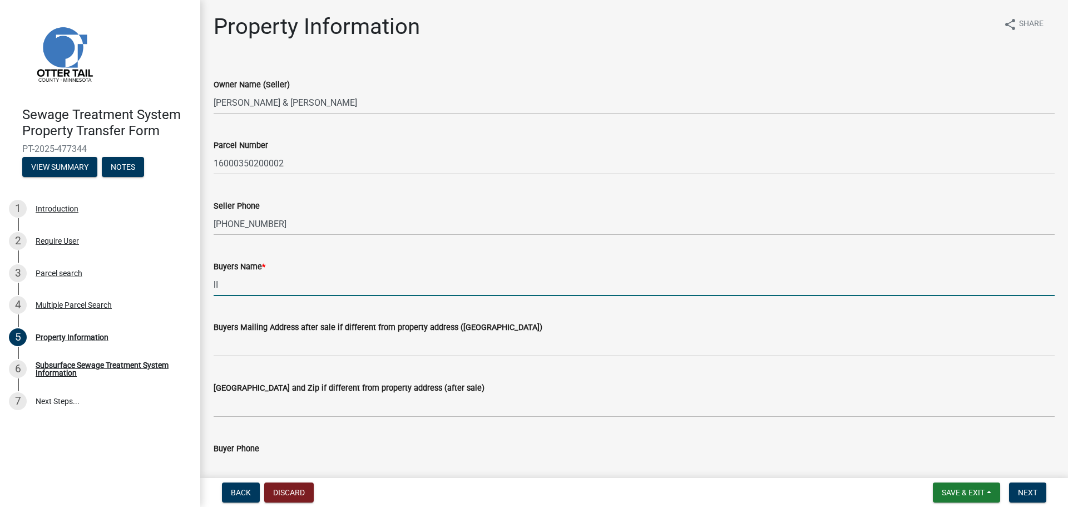
type input "l"
type input "[PERSON_NAME]"
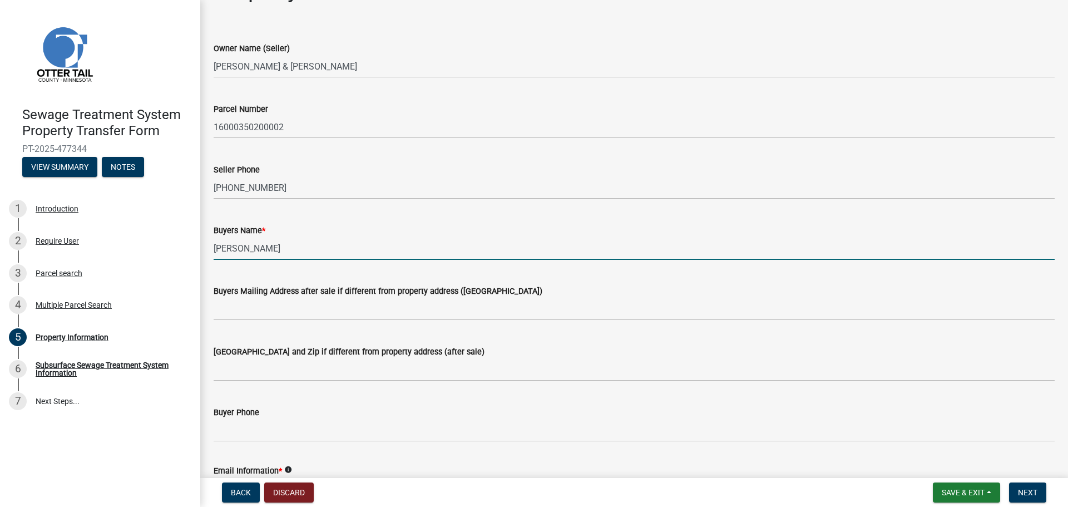
scroll to position [56, 0]
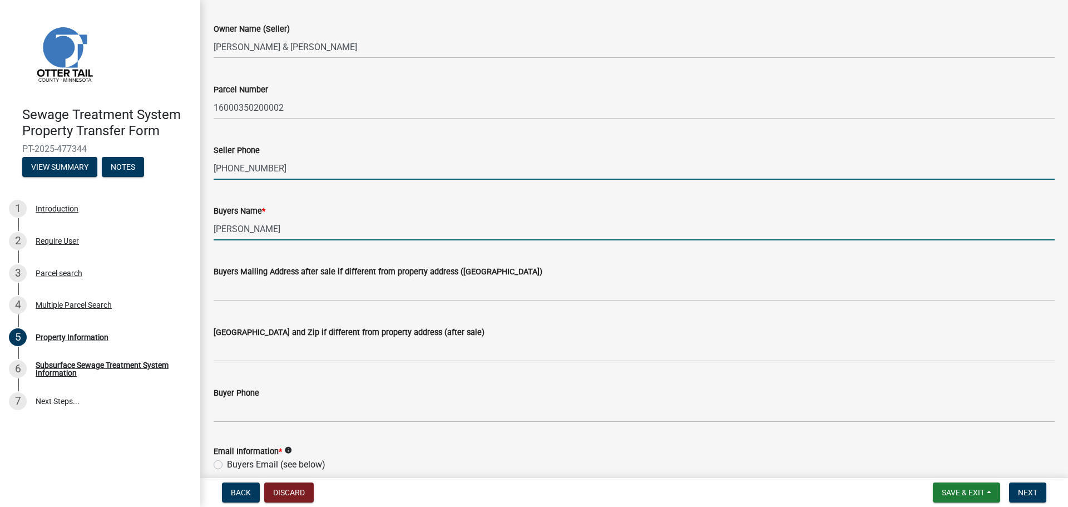
click at [287, 166] on input "[PHONE_NUMBER]" at bounding box center [634, 168] width 841 height 23
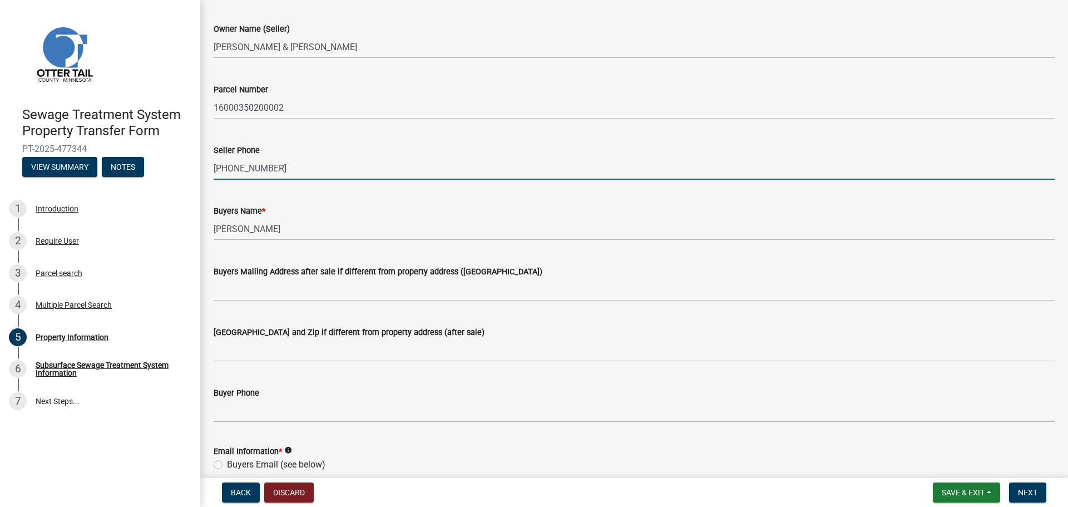
click at [287, 166] on input "[PHONE_NUMBER]" at bounding box center [634, 168] width 841 height 23
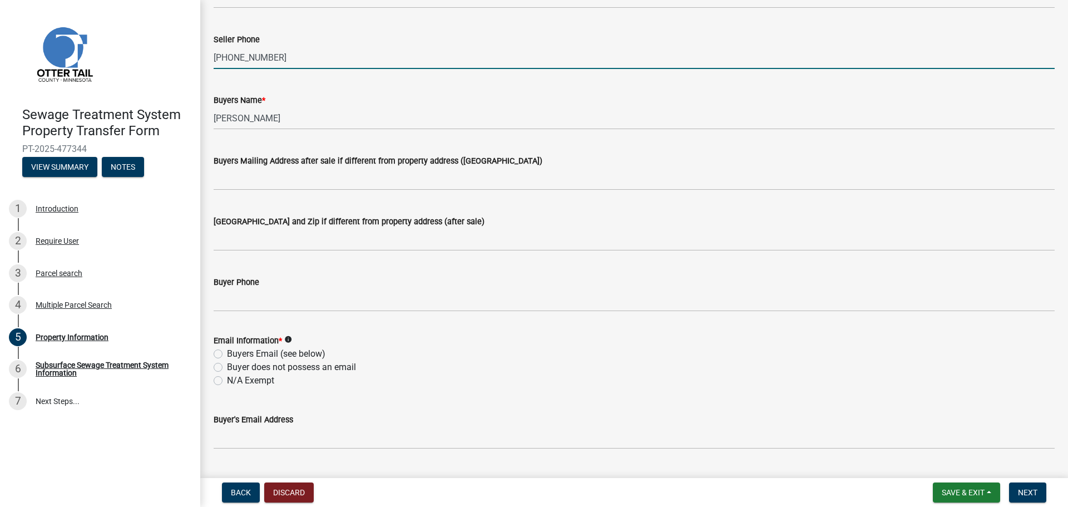
scroll to position [167, 0]
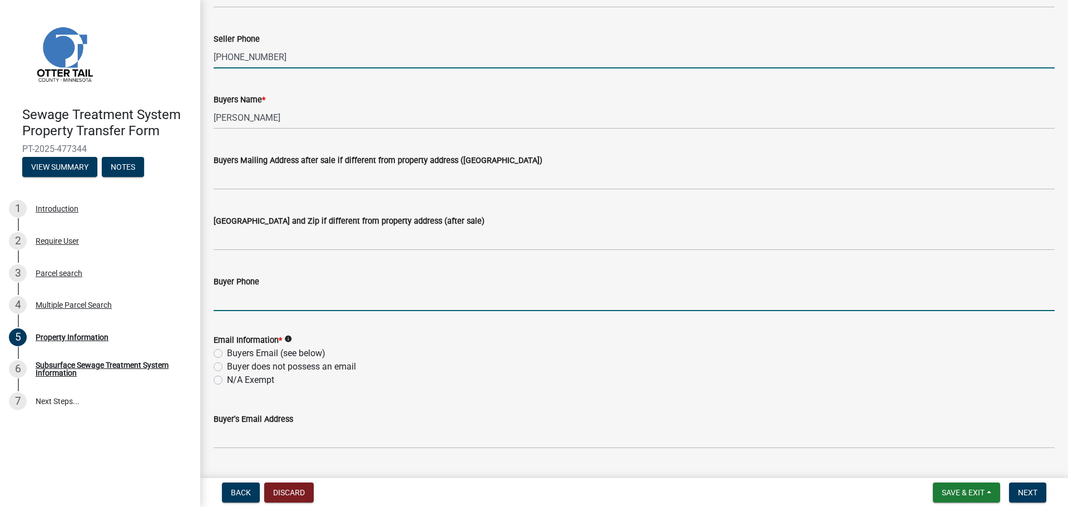
click at [286, 297] on input "Buyer Phone" at bounding box center [634, 299] width 841 height 23
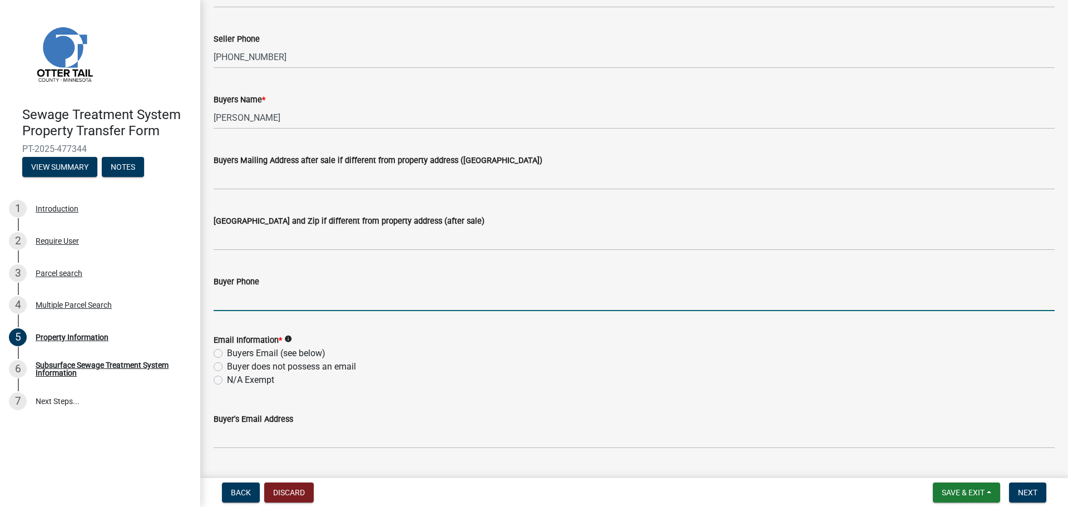
paste input "[PHONE_NUMBER]"
type input "[PHONE_NUMBER]"
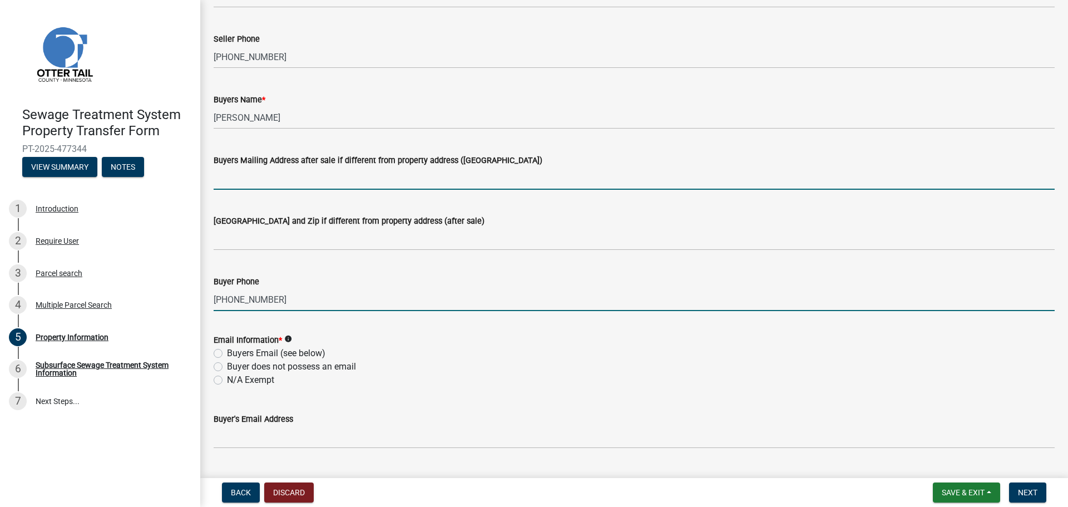
click at [266, 175] on input "Buyers Mailing Address after sale if different from property address ([GEOGRAPH…" at bounding box center [634, 178] width 841 height 23
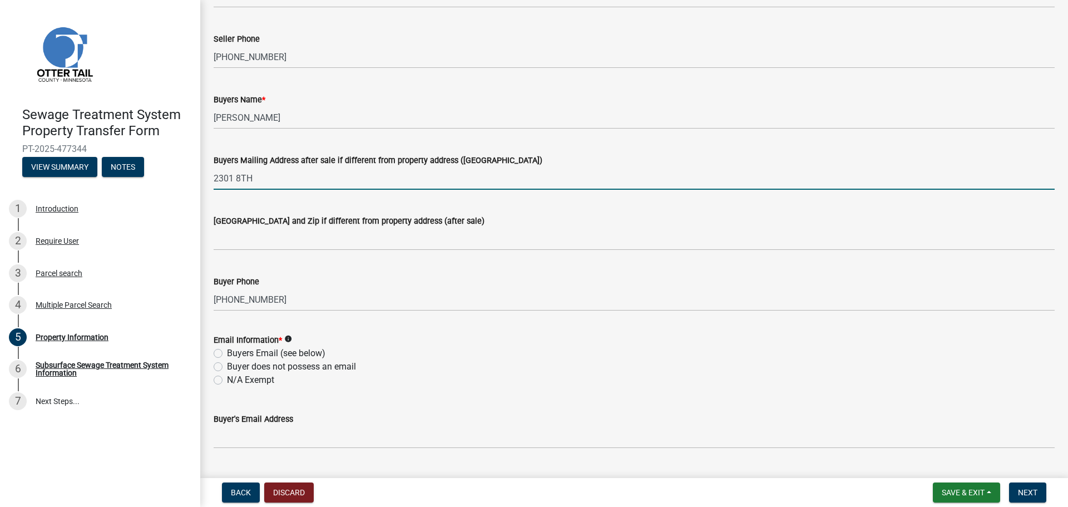
type input "[STREET_ADDRESS]"
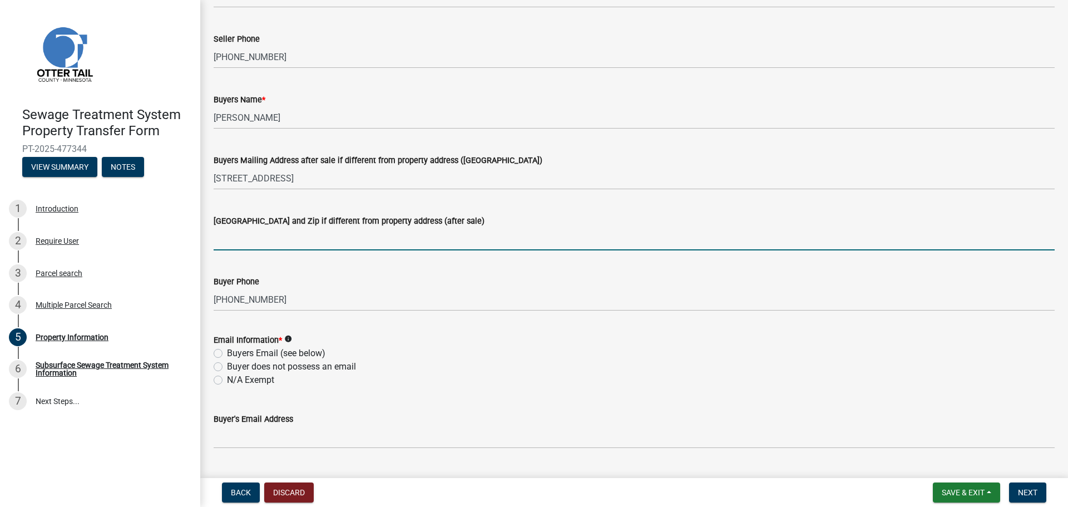
click at [275, 246] on input "[GEOGRAPHIC_DATA] and Zip if different from property address (after sale)" at bounding box center [634, 238] width 841 height 23
type input "[GEOGRAPHIC_DATA]"
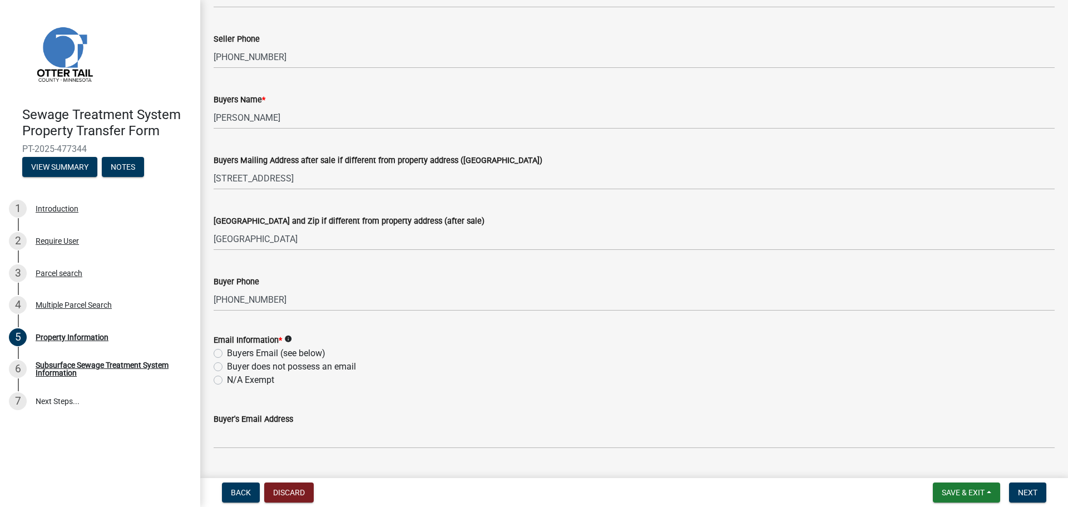
click at [252, 388] on wm-data-entity-input "Email Information * info Buyers Email (see below) Buyer does not possess an ema…" at bounding box center [634, 358] width 841 height 77
click at [252, 383] on label "N/A Exempt" at bounding box center [250, 379] width 47 height 13
click at [234, 380] on input "N/A Exempt" at bounding box center [230, 376] width 7 height 7
radio input "true"
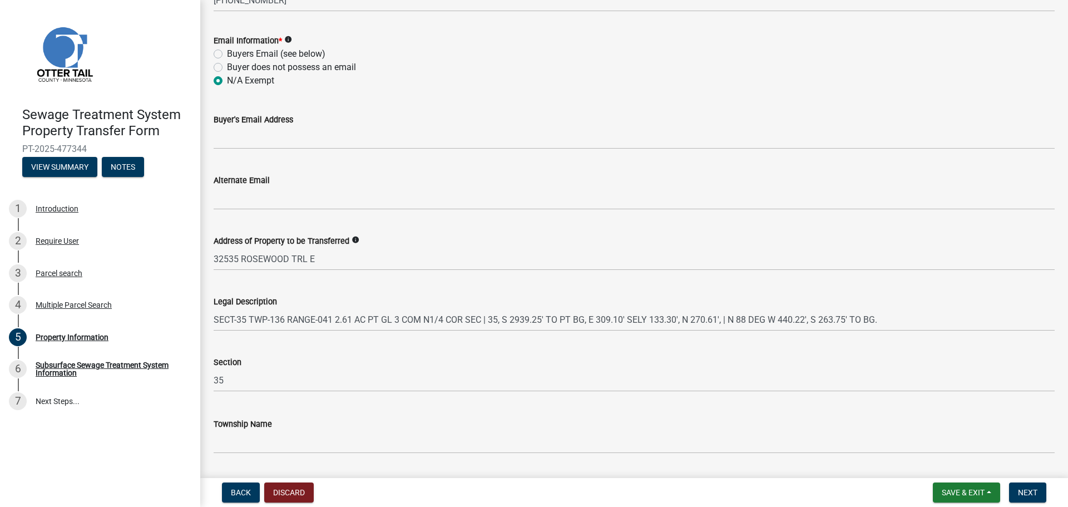
scroll to position [498, 0]
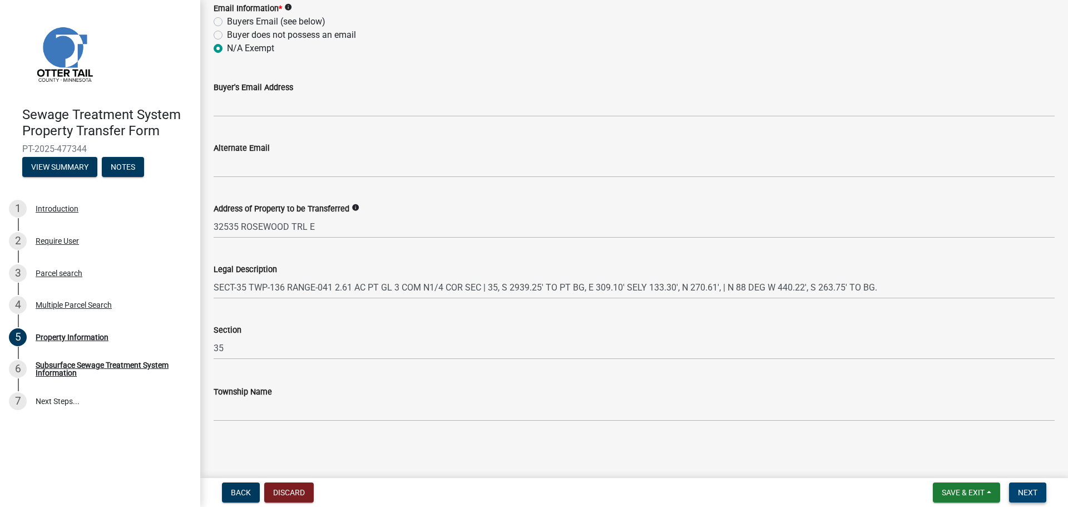
click at [1035, 488] on span "Next" at bounding box center [1026, 492] width 19 height 9
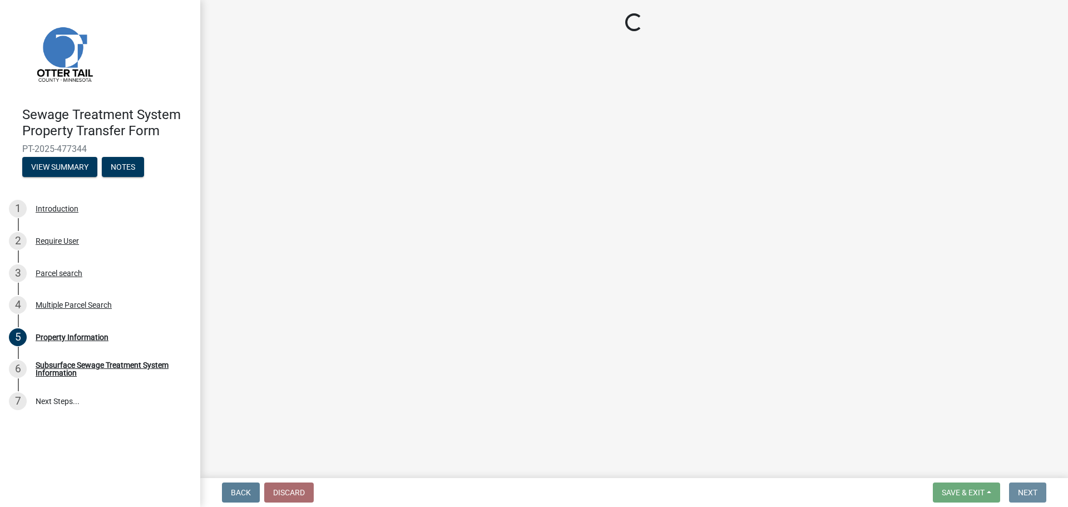
scroll to position [0, 0]
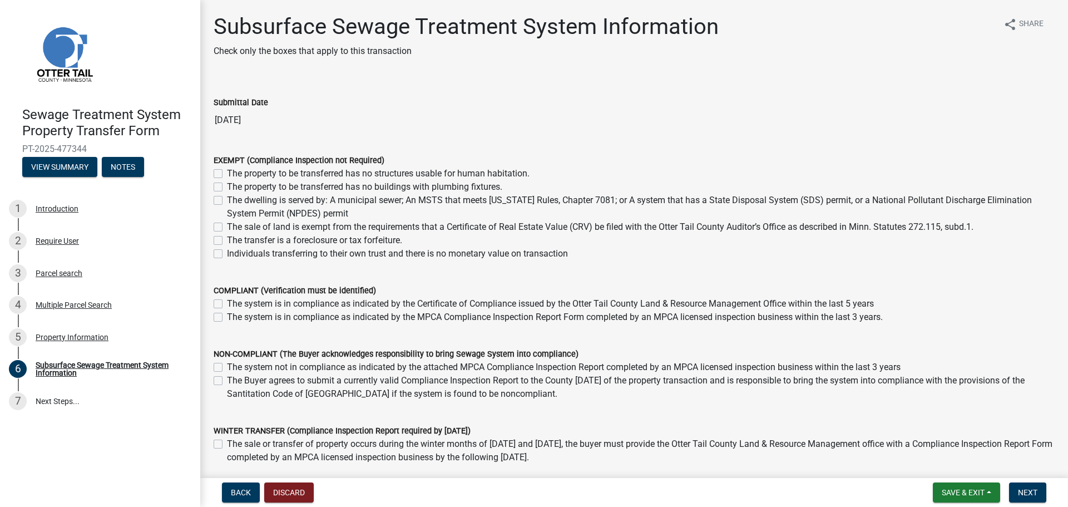
click at [296, 251] on label "Individuals transferring to their own trust and there is no monetary value on t…" at bounding box center [397, 253] width 341 height 13
click at [234, 251] on input "Individuals transferring to their own trust and there is no monetary value on t…" at bounding box center [230, 250] width 7 height 7
checkbox input "true"
checkbox input "false"
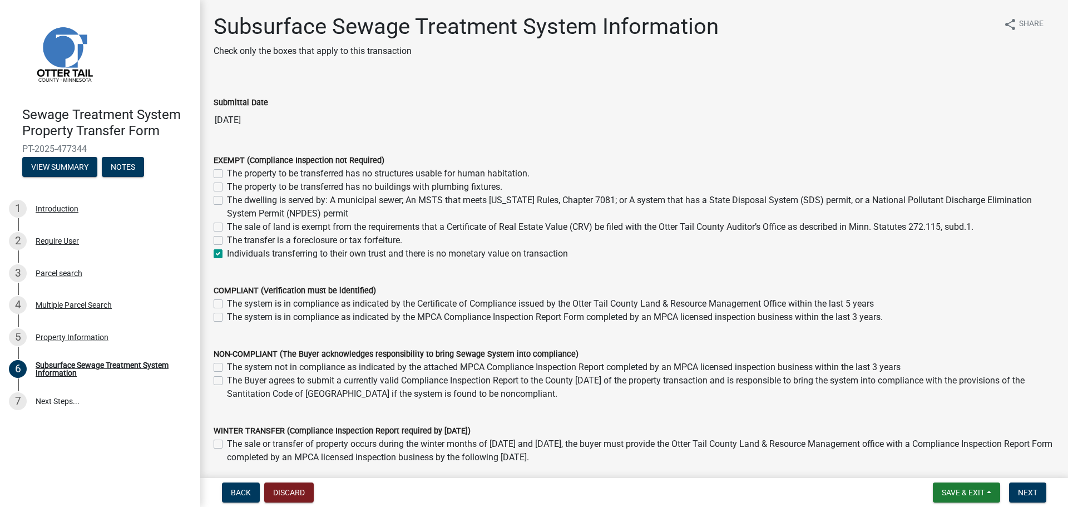
checkbox input "false"
checkbox input "true"
click at [1024, 498] on button "Next" at bounding box center [1027, 492] width 37 height 20
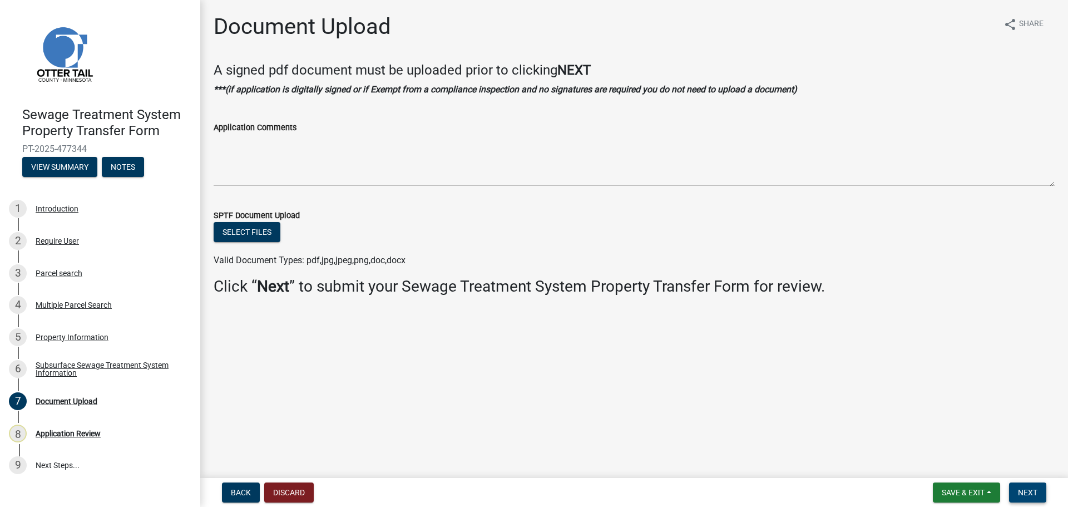
click at [1021, 491] on span "Next" at bounding box center [1026, 492] width 19 height 9
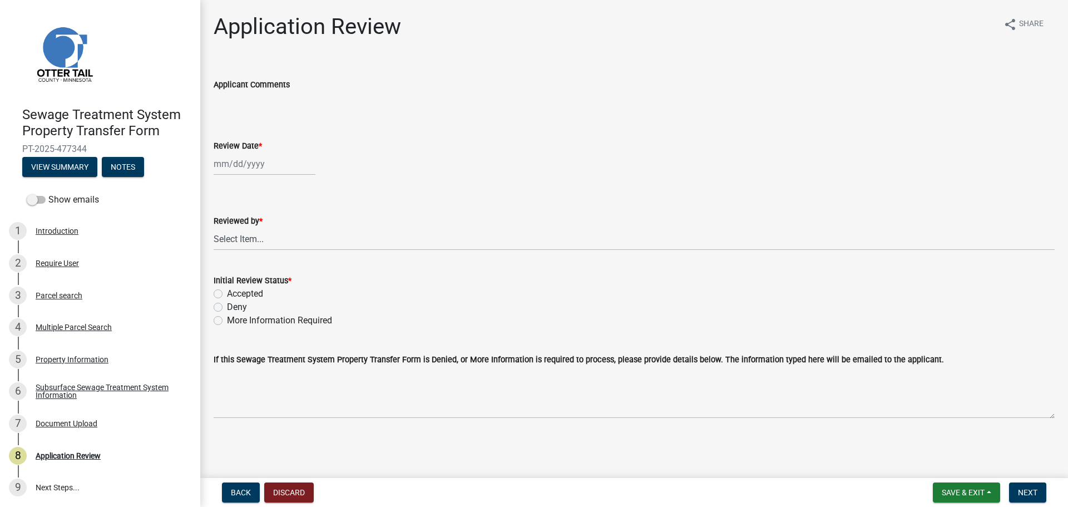
select select "9"
select select "2025"
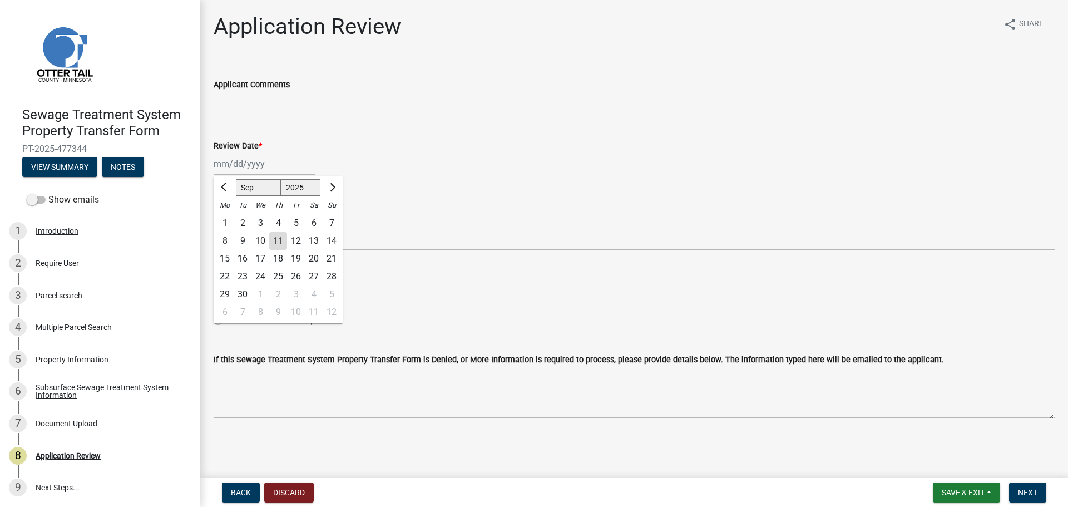
click at [254, 170] on div "[PERSON_NAME] Feb Mar Apr [PERSON_NAME][DATE] Oct Nov [DATE] 1526 1527 1528 152…" at bounding box center [265, 163] width 102 height 23
click at [276, 245] on div "11" at bounding box center [278, 241] width 18 height 18
type input "[DATE]"
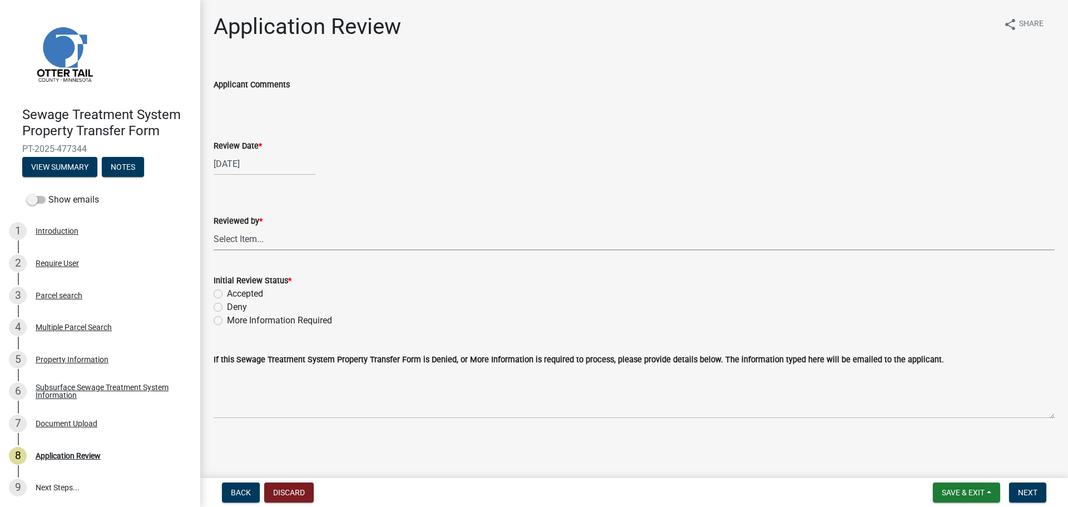
click at [274, 247] on select "Select Item... [PERSON_NAME] [PERSON_NAME] [PERSON_NAME] [PERSON_NAME] [PERSON_…" at bounding box center [634, 238] width 841 height 23
click at [214, 227] on select "Select Item... [PERSON_NAME] [PERSON_NAME] [PERSON_NAME] [PERSON_NAME] [PERSON_…" at bounding box center [634, 238] width 841 height 23
select select "2217fab6-25d2-4df2-8e35-18ddd05e0fe8"
click at [246, 292] on label "Accepted" at bounding box center [245, 293] width 36 height 13
click at [234, 292] on input "Accepted" at bounding box center [230, 290] width 7 height 7
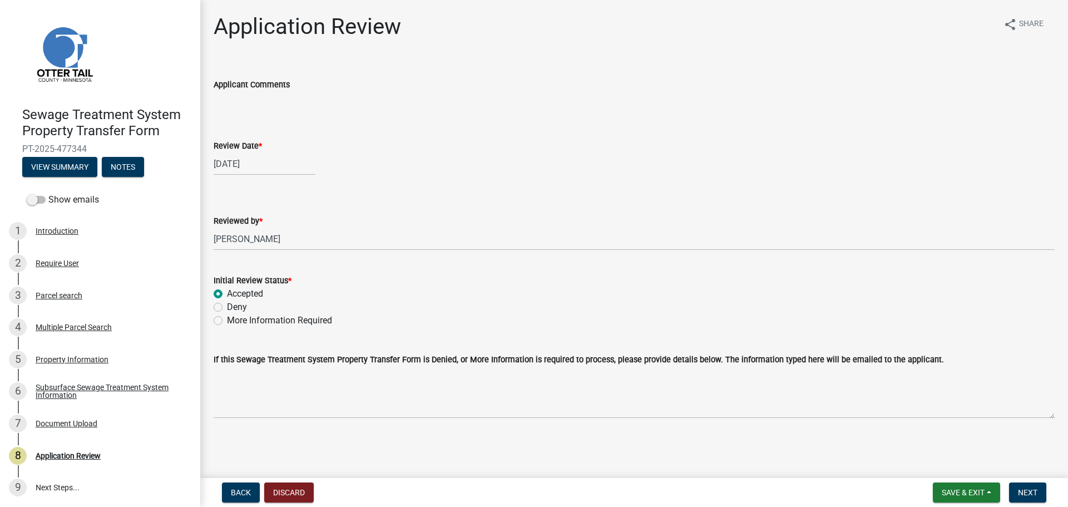
radio input "true"
click at [1017, 492] on button "Next" at bounding box center [1027, 492] width 37 height 20
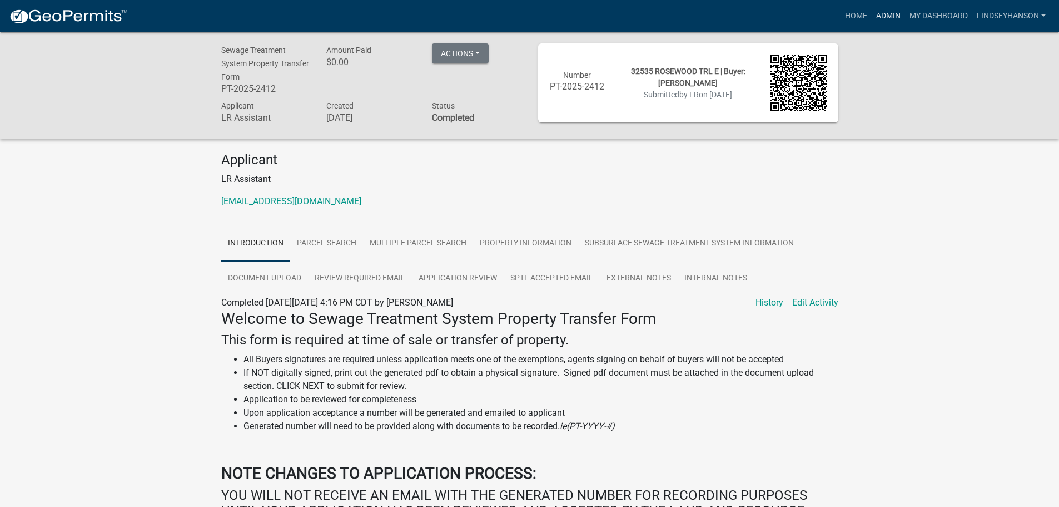
click at [889, 26] on link "Admin" at bounding box center [888, 16] width 33 height 21
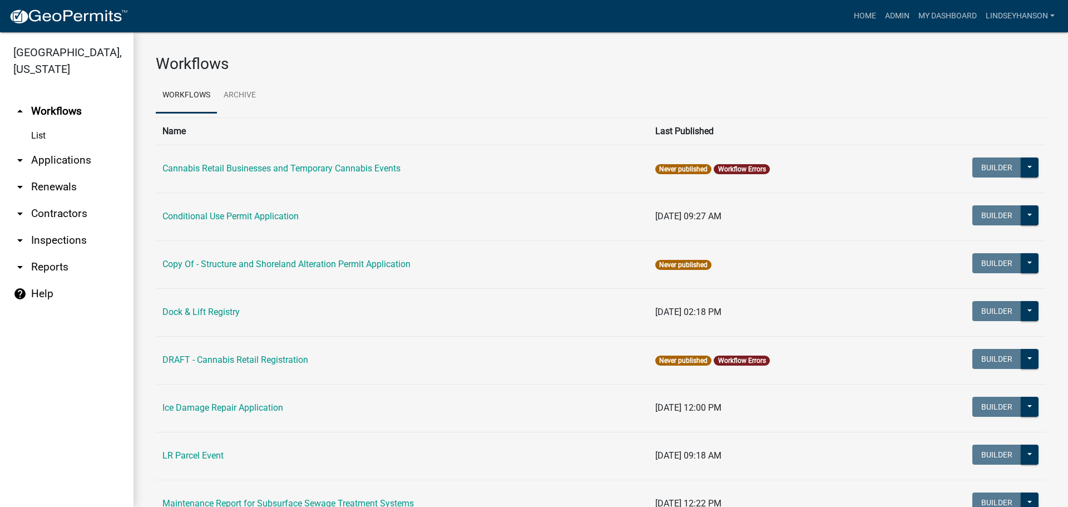
click at [71, 159] on link "arrow_drop_down Applications" at bounding box center [66, 160] width 133 height 27
